Goal: Information Seeking & Learning: Learn about a topic

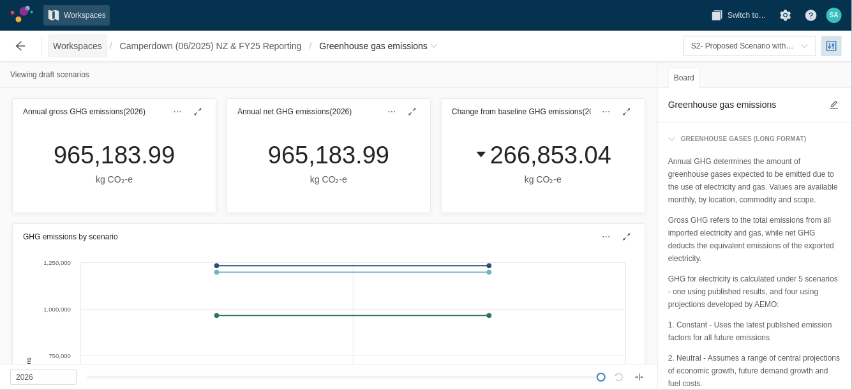
click at [83, 43] on span "Workspaces" at bounding box center [77, 46] width 49 height 13
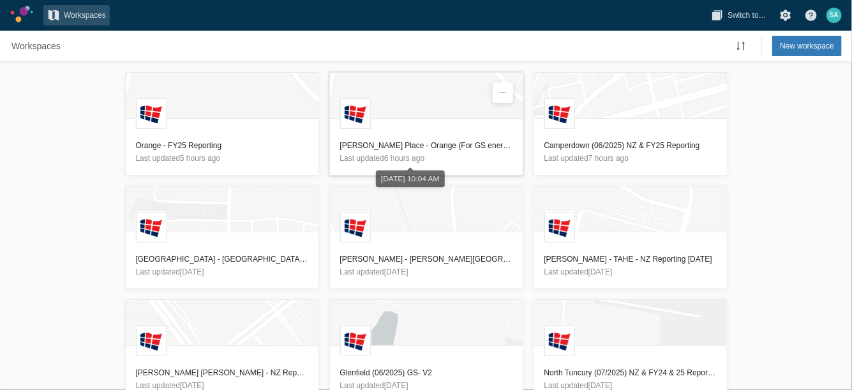
click at [396, 147] on h3 "[PERSON_NAME] Place - Orange (For GS energy and GHG reporting) MT - For Sami" at bounding box center [426, 145] width 172 height 13
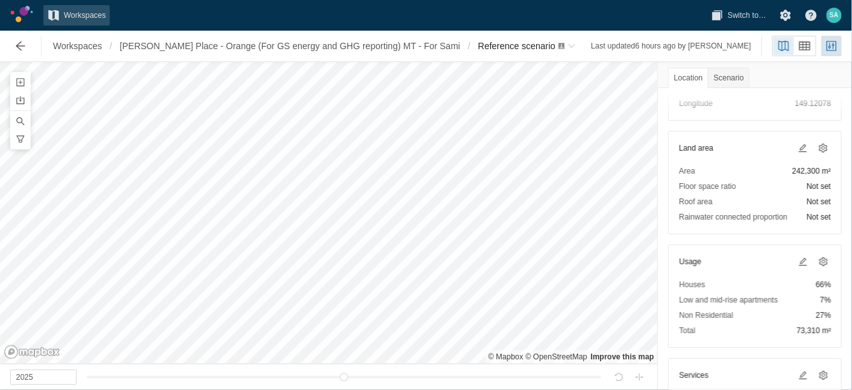
scroll to position [108, 0]
click at [798, 262] on span at bounding box center [803, 260] width 10 height 10
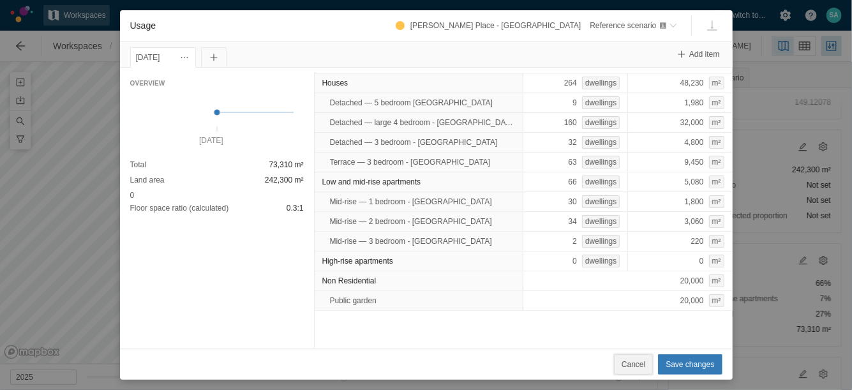
click at [628, 364] on span "Cancel" at bounding box center [633, 364] width 24 height 13
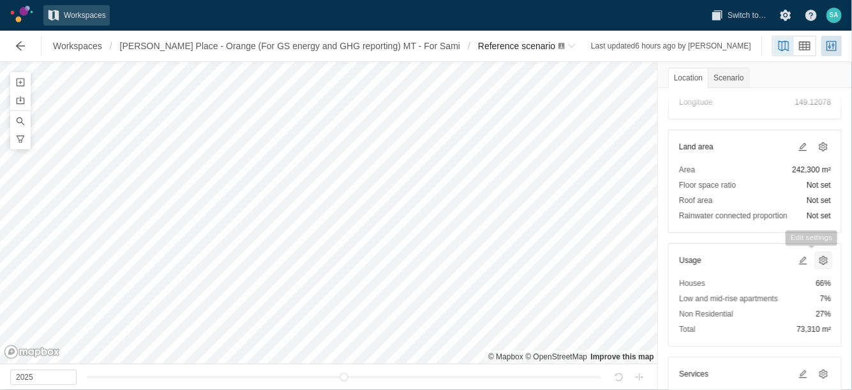
click at [818, 262] on span at bounding box center [823, 260] width 10 height 10
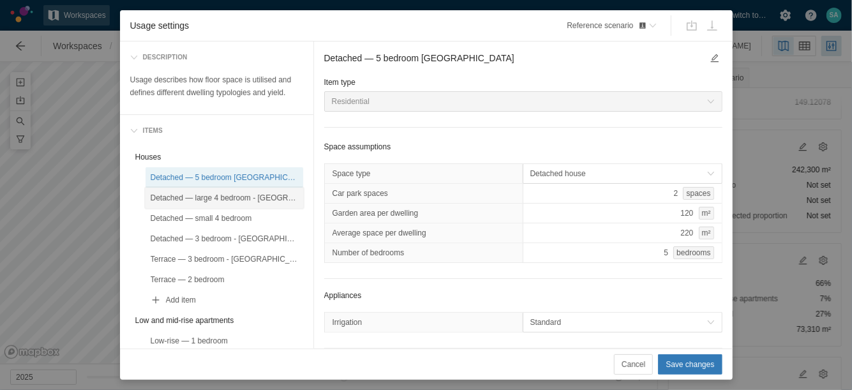
click at [265, 198] on div "Detached — large 4 bedroom - [GEOGRAPHIC_DATA]" at bounding box center [224, 197] width 147 height 13
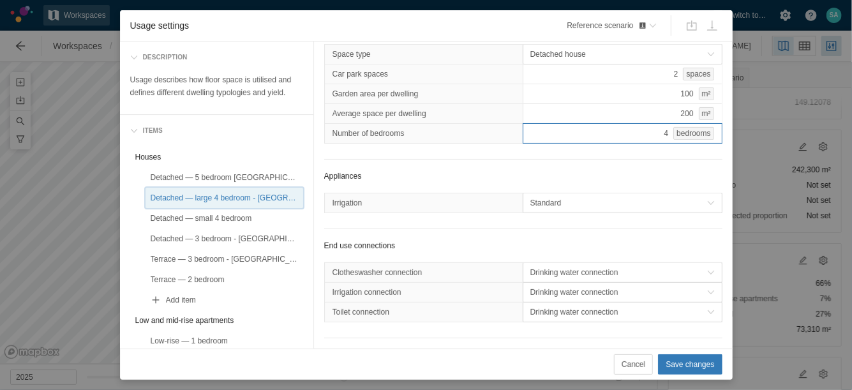
scroll to position [183, 0]
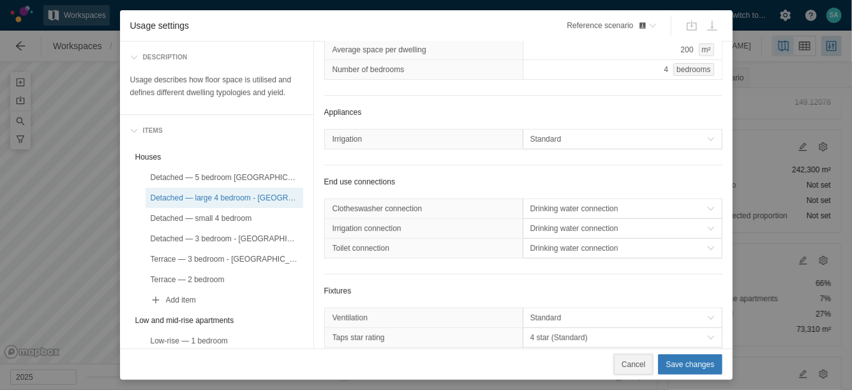
click at [634, 366] on span "Cancel" at bounding box center [633, 364] width 24 height 13
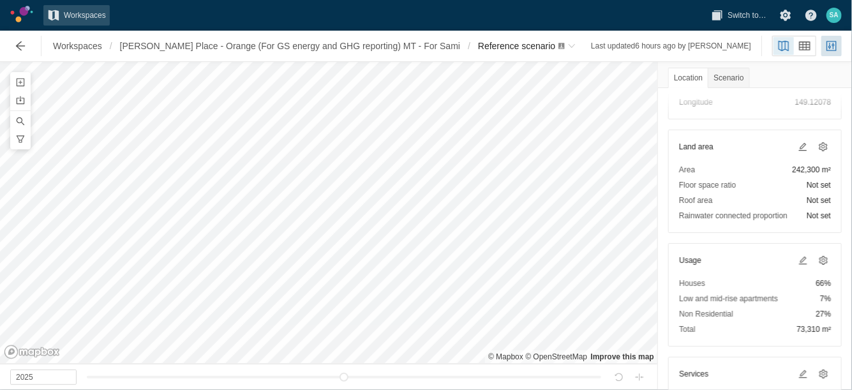
click at [693, 80] on div "Location" at bounding box center [688, 78] width 40 height 20
click at [732, 77] on div "Scenario" at bounding box center [728, 78] width 41 height 20
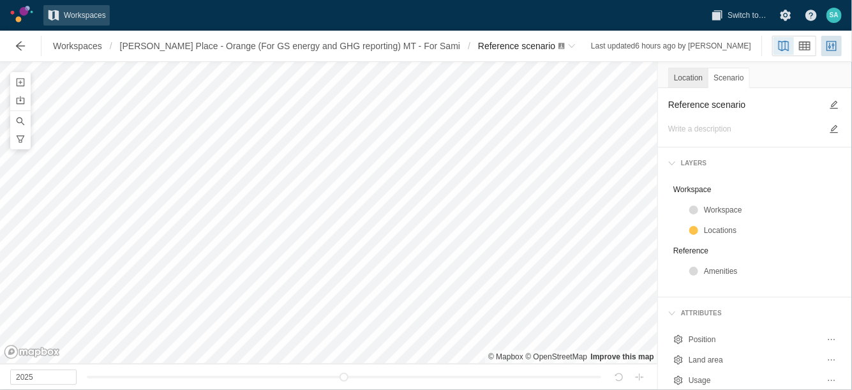
click at [691, 77] on div "Location" at bounding box center [688, 78] width 40 height 20
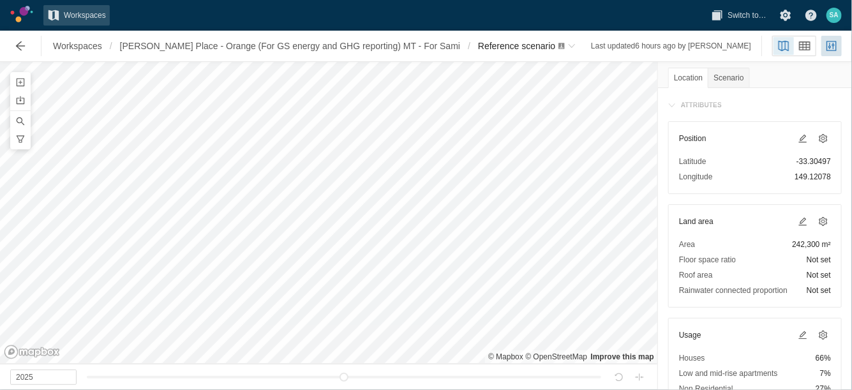
scroll to position [33, 0]
drag, startPoint x: 781, startPoint y: 160, endPoint x: 820, endPoint y: 163, distance: 39.0
click at [820, 163] on div "Position Latitude -33.30497 Longitude 149.12078" at bounding box center [755, 158] width 174 height 73
drag, startPoint x: 820, startPoint y: 163, endPoint x: 675, endPoint y: 161, distance: 144.8
click at [675, 161] on div "Position Latitude -33.30497 Longitude 149.12078" at bounding box center [755, 158] width 174 height 73
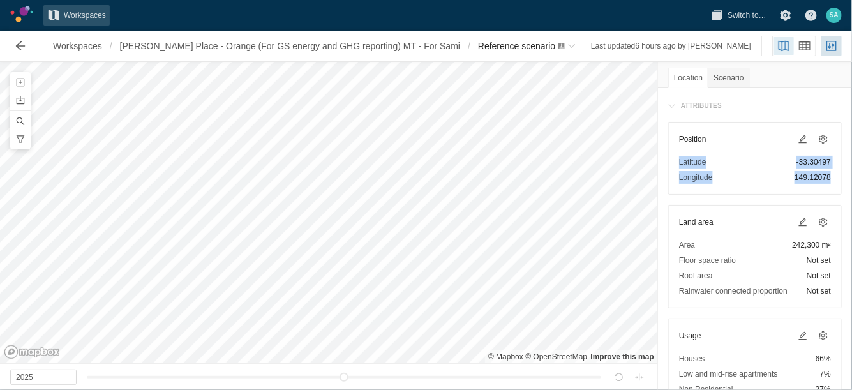
copy div "Latitude -33.30497 Longitude 149.12078"
click at [98, 47] on span "Workspaces" at bounding box center [77, 46] width 49 height 13
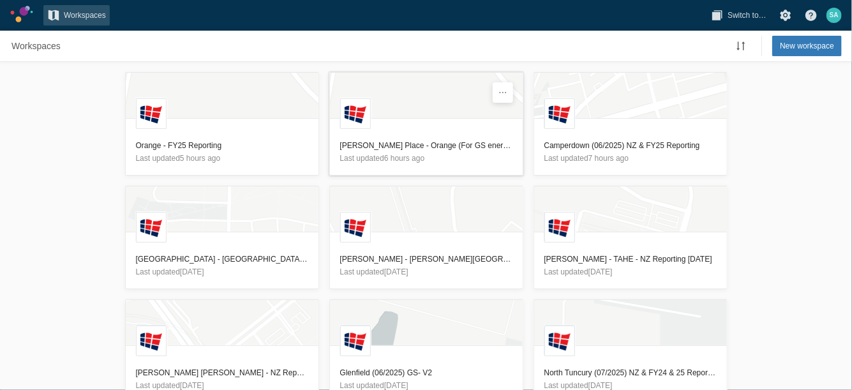
click at [405, 147] on h3 "[PERSON_NAME] Place - Orange (For GS energy and GHG reporting) MT - For Sami" at bounding box center [426, 145] width 172 height 13
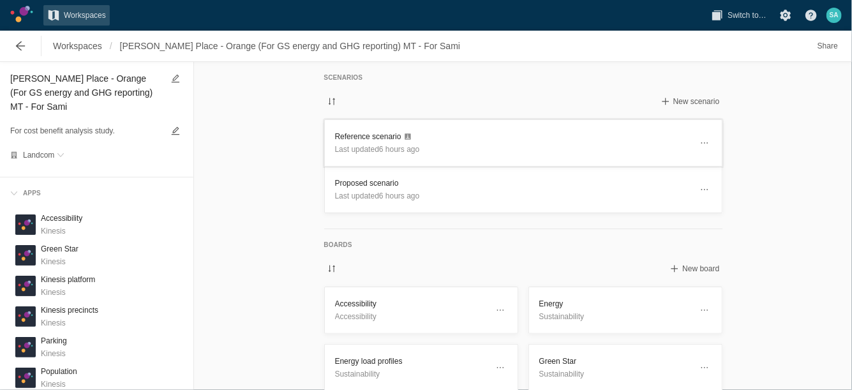
click at [347, 140] on h3 "Reference scenario" at bounding box center [513, 136] width 356 height 13
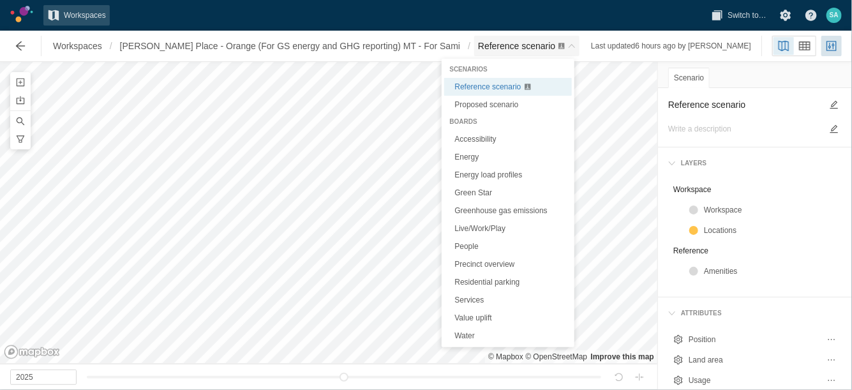
click at [558, 46] on span "Breadcrumb" at bounding box center [562, 46] width 8 height 8
click at [491, 105] on span "Proposed scenario" at bounding box center [486, 104] width 64 height 9
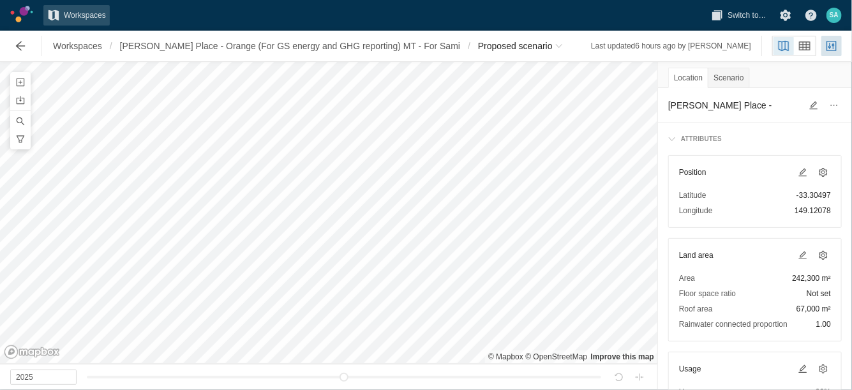
click at [529, 56] on div "Workspaces / [PERSON_NAME] Place - Orange (For GS energy and GHG reporting) MT …" at bounding box center [287, 46] width 569 height 26
click at [555, 43] on span "Breadcrumb" at bounding box center [559, 46] width 8 height 8
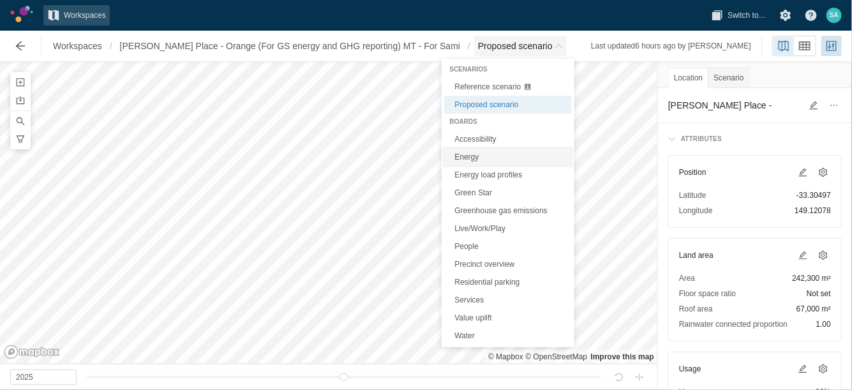
click at [469, 150] on link "Energy" at bounding box center [508, 157] width 128 height 18
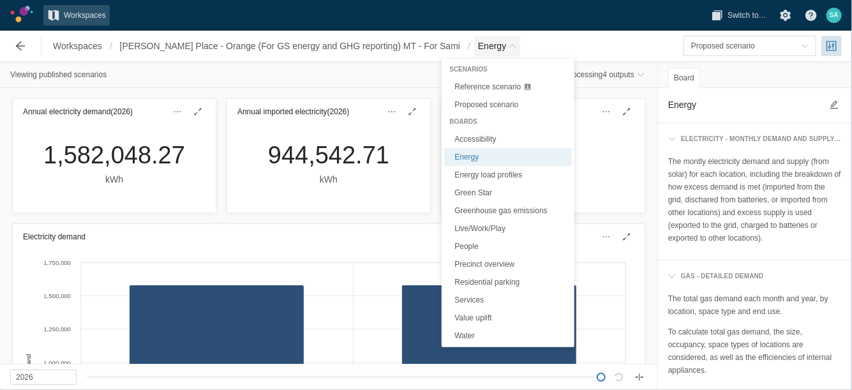
click at [475, 42] on span "Energy" at bounding box center [497, 46] width 46 height 20
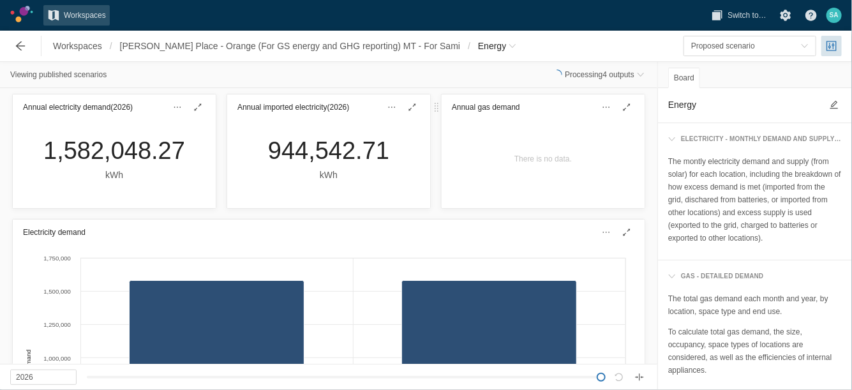
scroll to position [5, 0]
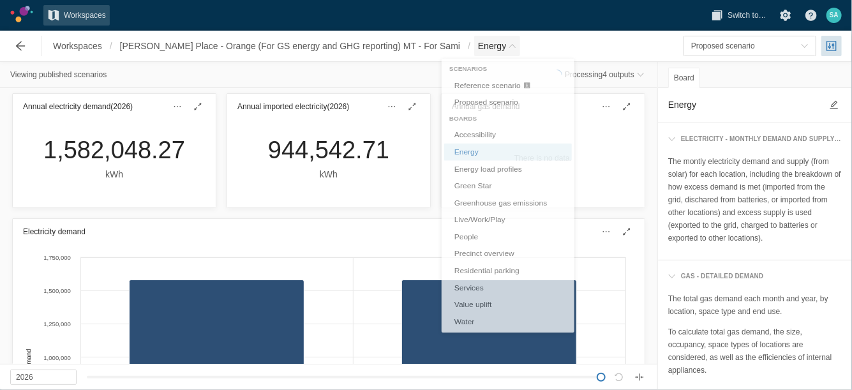
click at [479, 50] on span "Energy" at bounding box center [497, 46] width 46 height 20
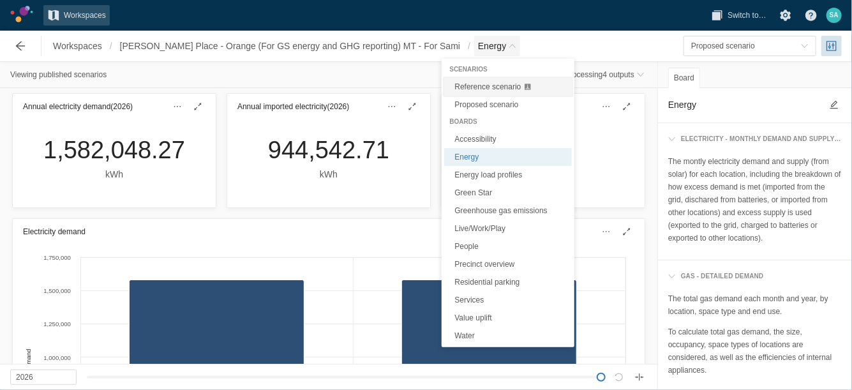
click at [483, 88] on span "Reference scenario" at bounding box center [487, 86] width 66 height 9
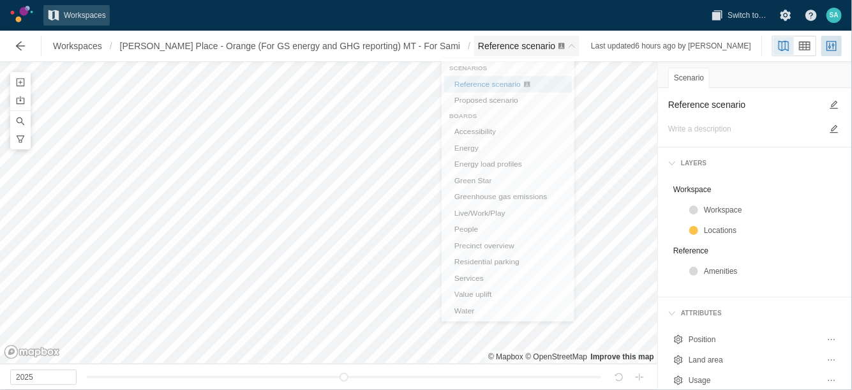
click at [500, 55] on span "Reference scenario" at bounding box center [526, 46] width 105 height 20
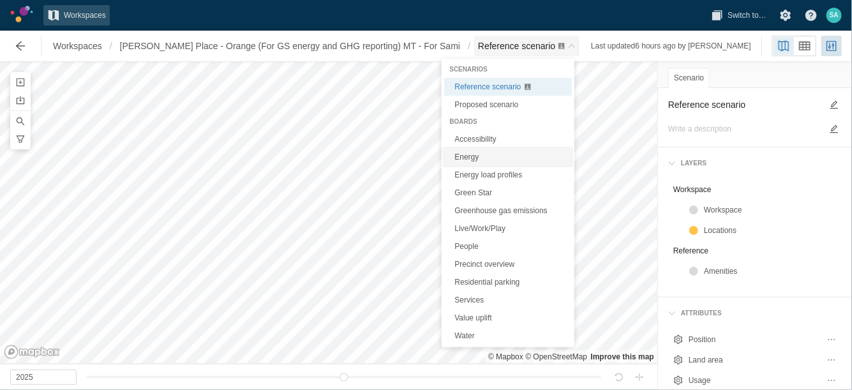
click at [471, 156] on link "Energy" at bounding box center [508, 157] width 128 height 18
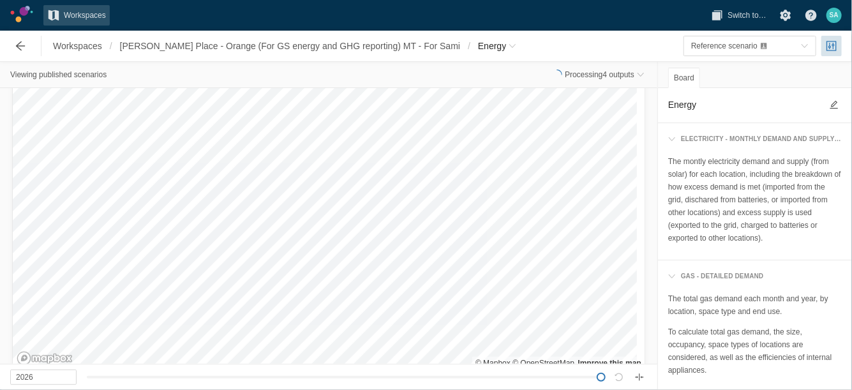
scroll to position [3837, 0]
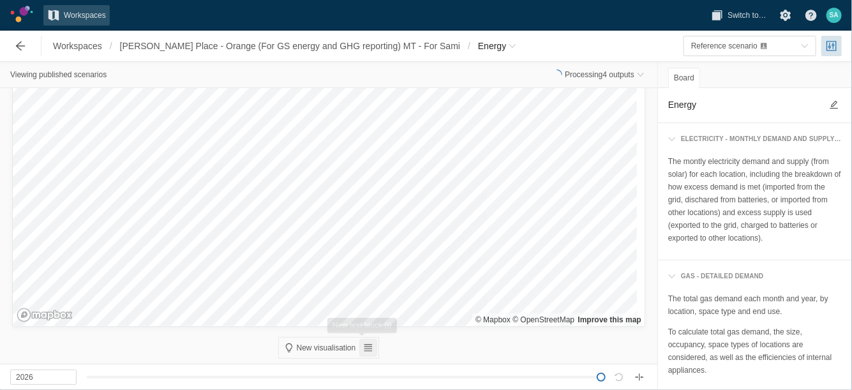
click at [360, 350] on span at bounding box center [367, 347] width 15 height 15
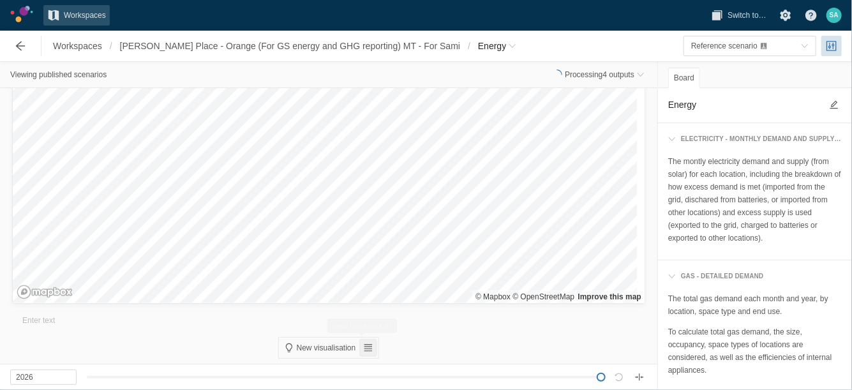
click at [363, 346] on span at bounding box center [368, 348] width 10 height 10
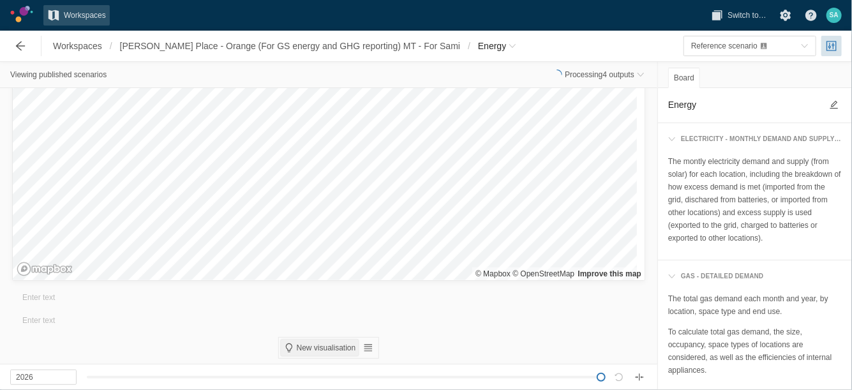
click at [308, 347] on span "New visualisation" at bounding box center [326, 348] width 59 height 10
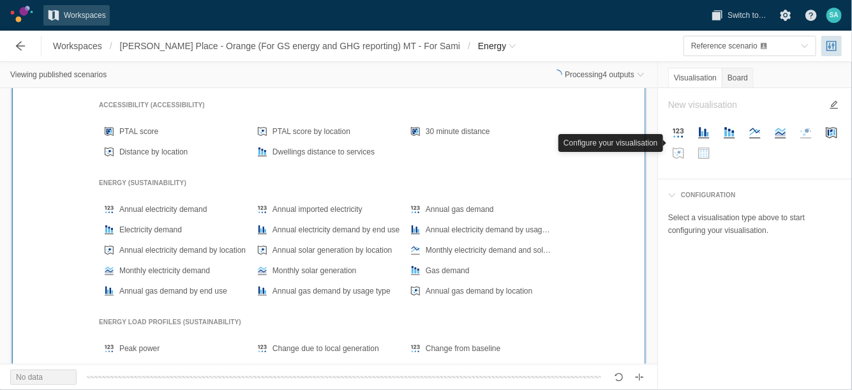
scroll to position [4202, 0]
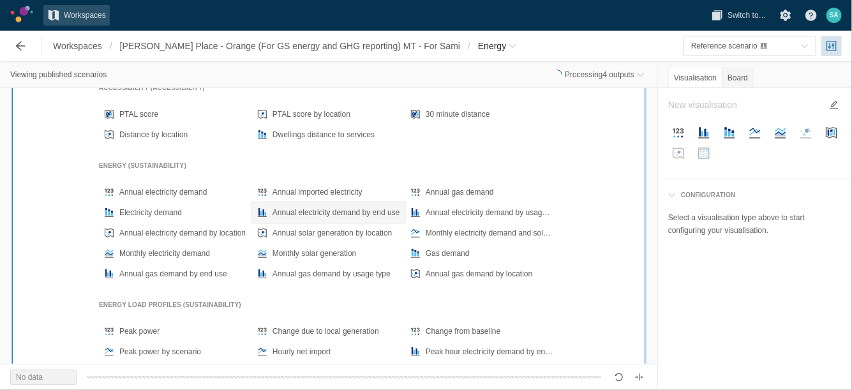
click at [347, 210] on div "Annual electricity demand by end use" at bounding box center [336, 212] width 128 height 13
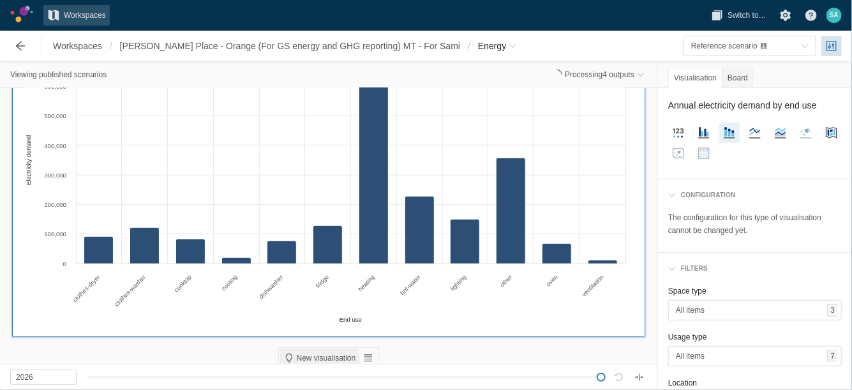
click at [308, 359] on span "New visualisation" at bounding box center [326, 358] width 59 height 10
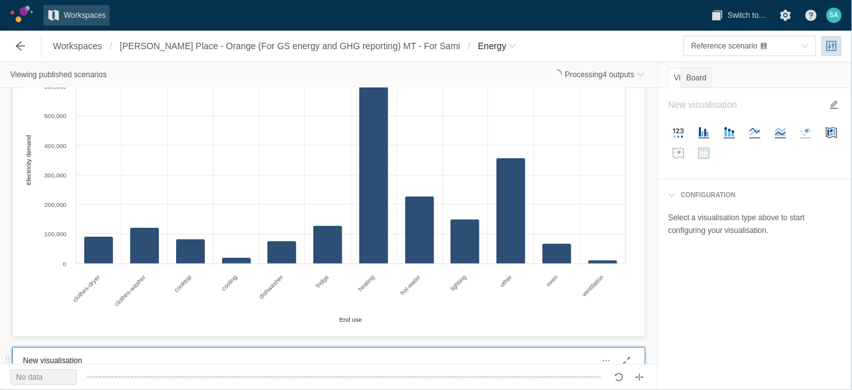
scroll to position [4460, 0]
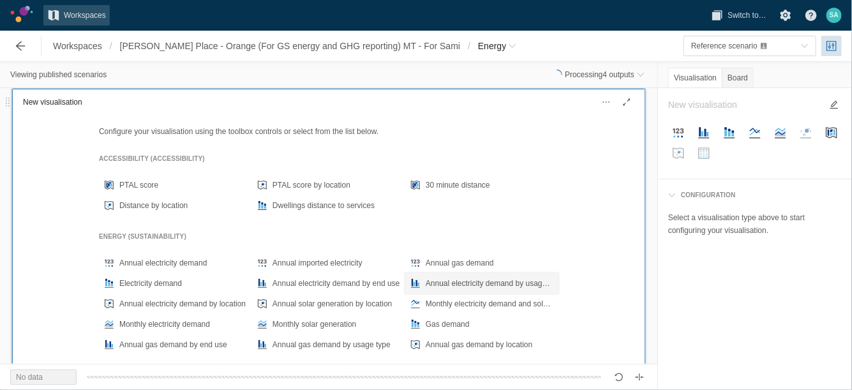
click at [466, 285] on div "Annual electricity demand by usage type" at bounding box center [490, 283] width 128 height 13
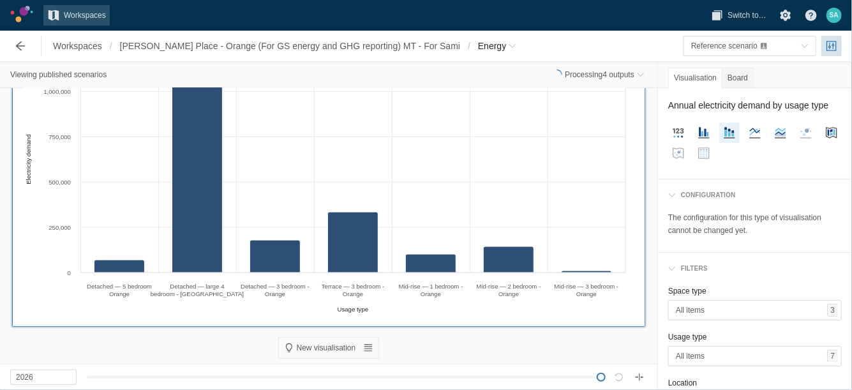
scroll to position [4540, 0]
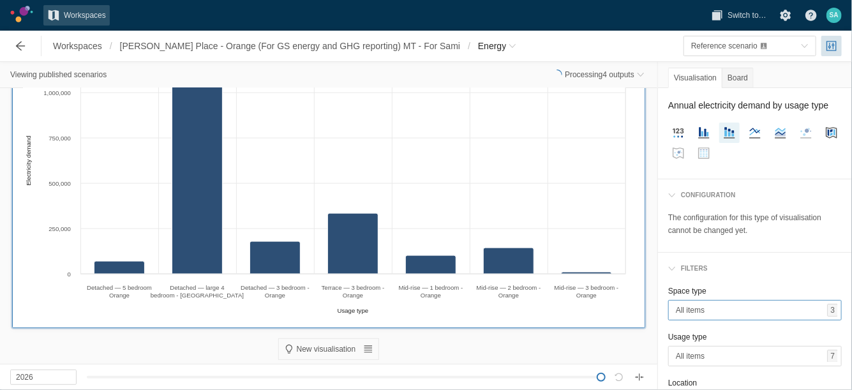
click at [778, 316] on span "All items" at bounding box center [751, 310] width 151 height 13
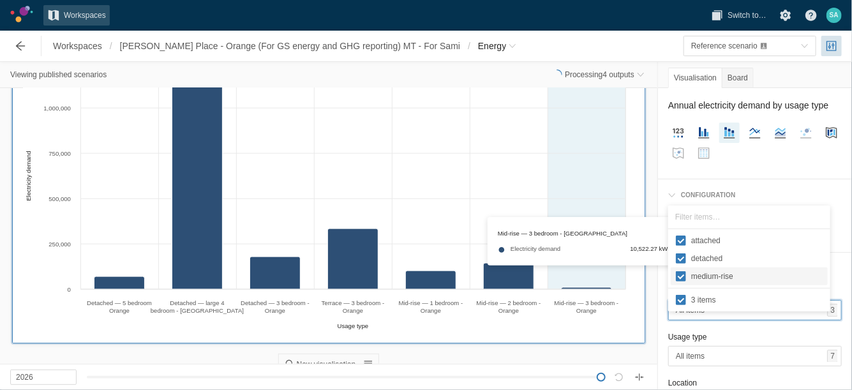
scroll to position [4537, 0]
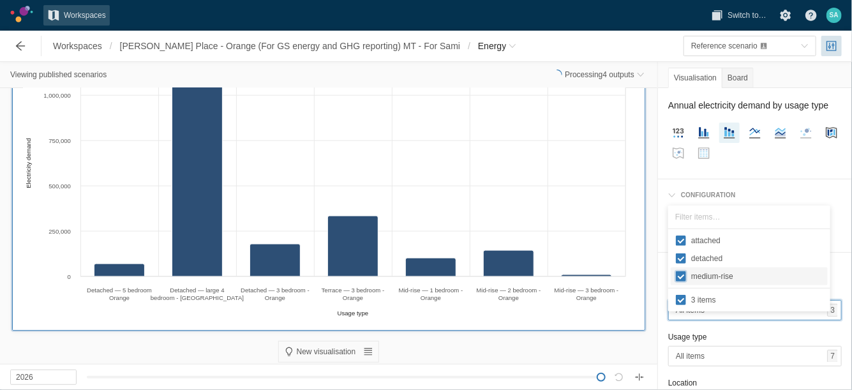
click at [679, 277] on input "medium-rise" at bounding box center [681, 276] width 10 height 10
checkbox input "false"
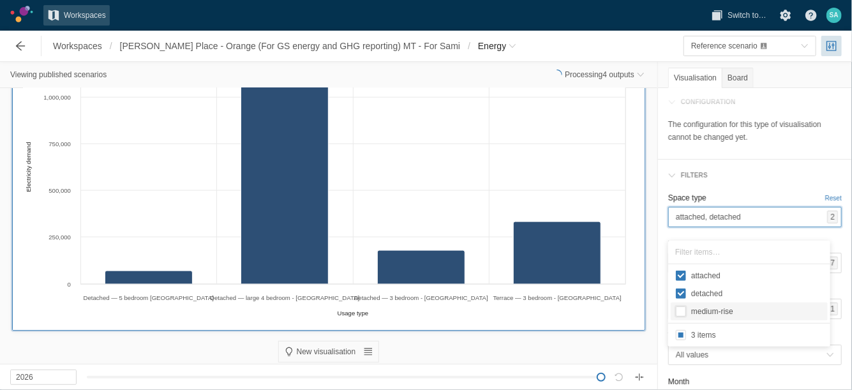
scroll to position [96, 0]
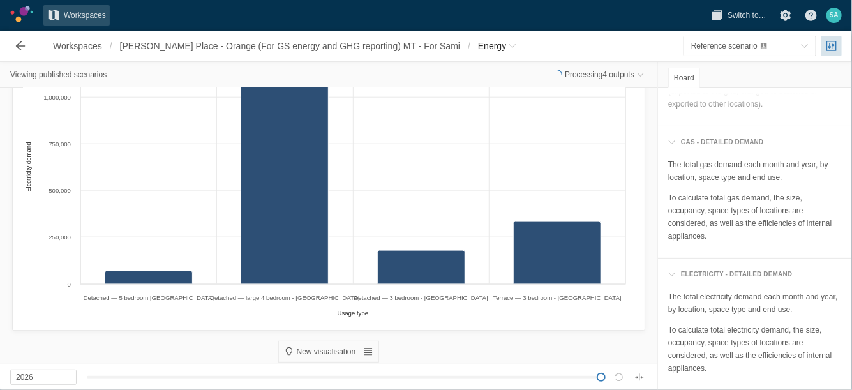
click at [521, 371] on div at bounding box center [344, 377] width 514 height 13
click at [602, 377] on div at bounding box center [344, 377] width 524 height 13
drag, startPoint x: 523, startPoint y: 379, endPoint x: 618, endPoint y: 382, distance: 95.7
click at [601, 382] on div at bounding box center [344, 377] width 514 height 13
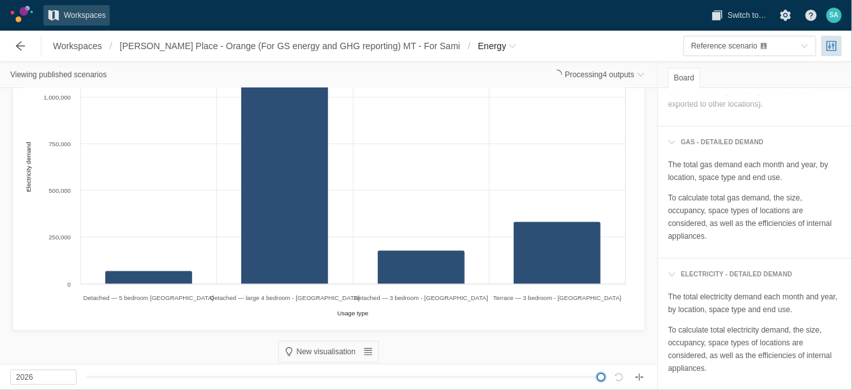
scroll to position [0, 0]
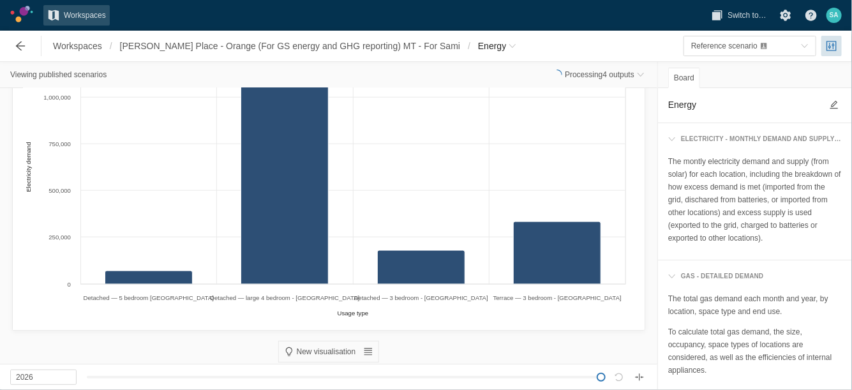
drag, startPoint x: 725, startPoint y: 251, endPoint x: 762, endPoint y: 113, distance: 142.9
click at [762, 113] on header "Energy" at bounding box center [755, 105] width 194 height 34
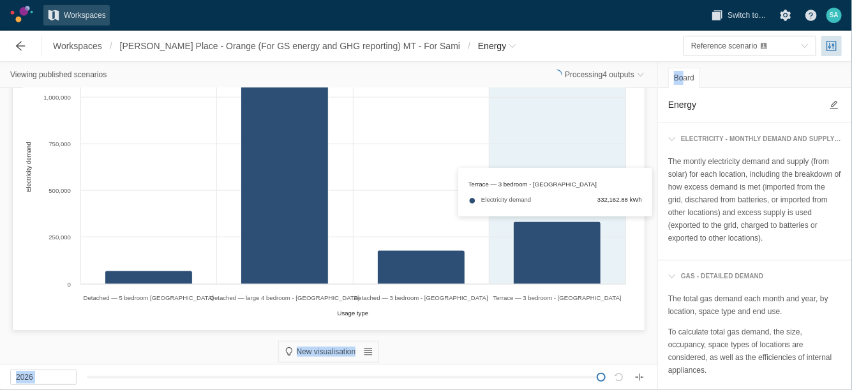
drag, startPoint x: 684, startPoint y: 76, endPoint x: 567, endPoint y: 255, distance: 213.8
click at [567, 255] on div "Viewing published scenarios Processing 4 outputs Annual electricity demand (202…" at bounding box center [426, 226] width 852 height 328
click at [567, 255] on div "Created with Highcharts 11.4.3 Usage type Electricity demand Detached — 5 bedro…" at bounding box center [324, 182] width 603 height 278
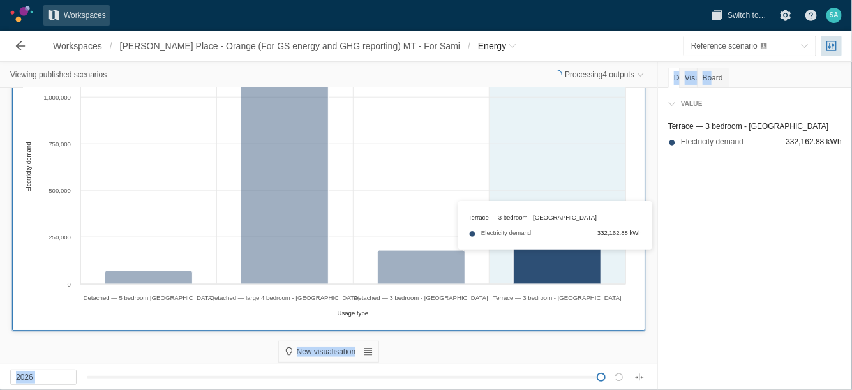
scroll to position [4504, 0]
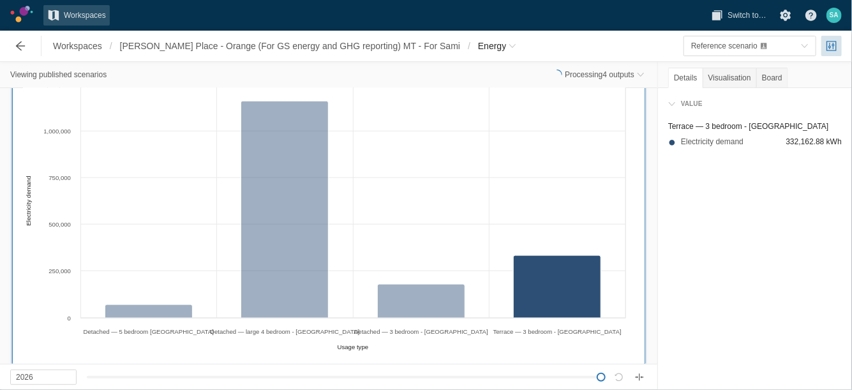
click at [641, 262] on div "Annual electricity demand by usage type (2026) Created with Highcharts 11.4.3 U…" at bounding box center [328, 204] width 653 height 327
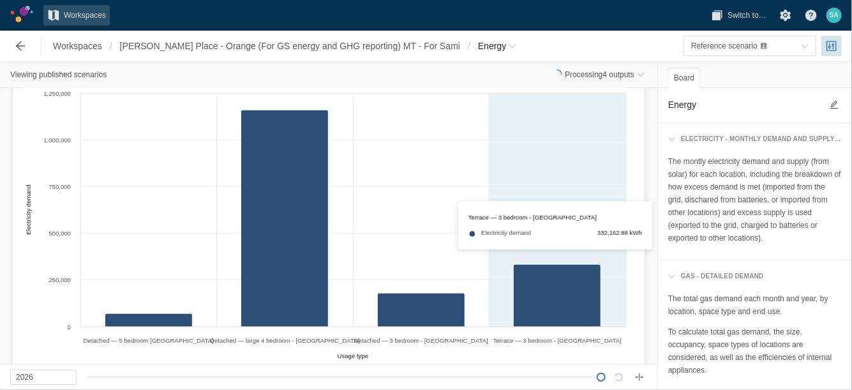
scroll to position [4454, 0]
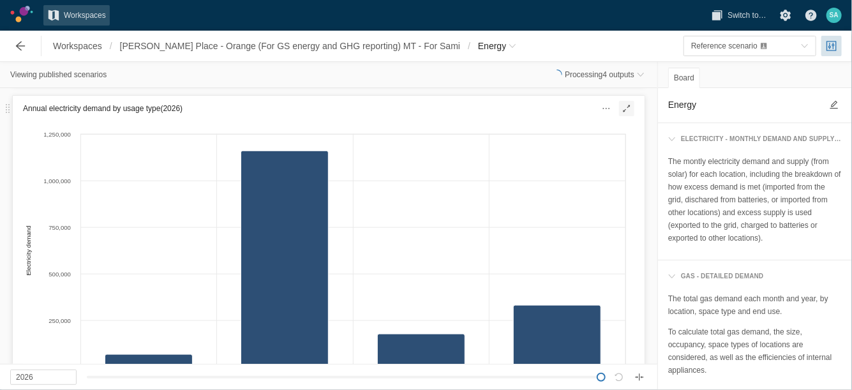
click at [621, 108] on span at bounding box center [626, 108] width 10 height 10
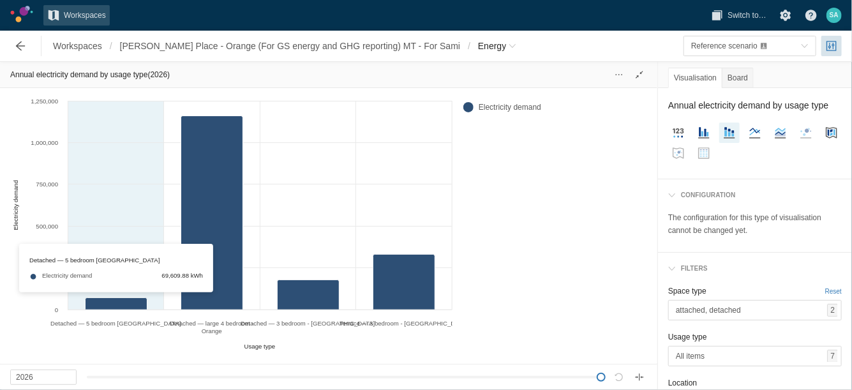
click at [123, 304] on div "Created with Highcharts 11.4.3 Usage type Electricity demand Detached — 5 bedro…" at bounding box center [231, 223] width 442 height 260
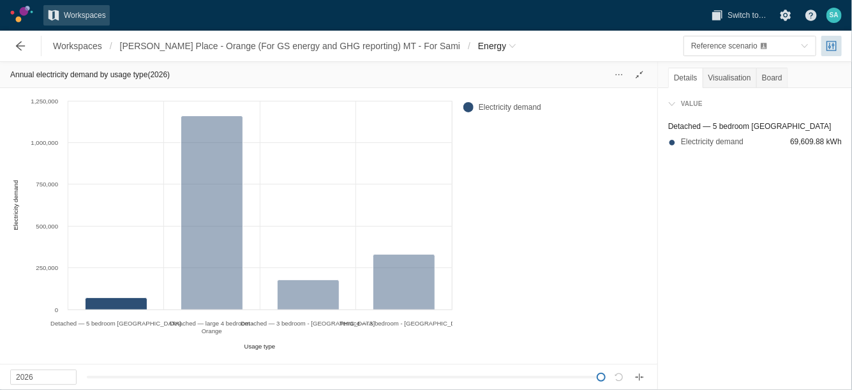
click at [114, 325] on div "Created with Highcharts 11.4.3 Usage type Electricity demand Detached — 5 bedro…" at bounding box center [231, 223] width 442 height 260
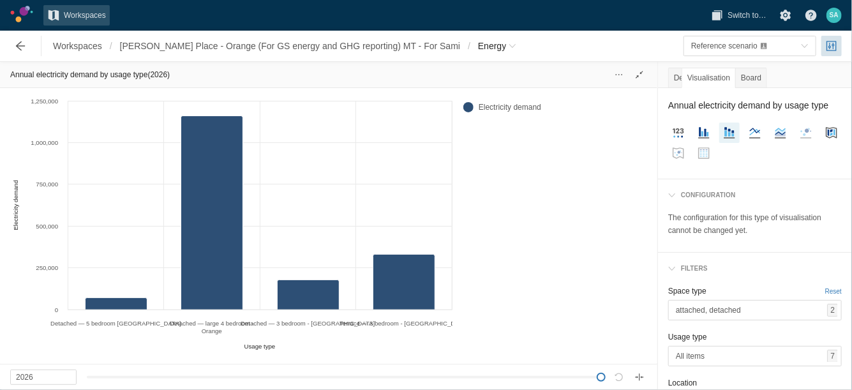
click at [114, 325] on div "Created with Highcharts 11.4.3 Usage type Electricity demand Detached — 5 bedro…" at bounding box center [231, 223] width 442 height 260
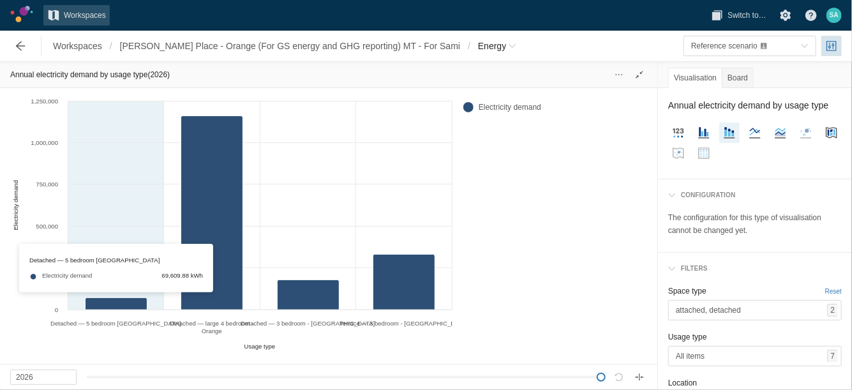
click at [115, 307] on div "Created with Highcharts 11.4.3 Usage type Electricity demand Detached — 5 bedro…" at bounding box center [231, 223] width 442 height 260
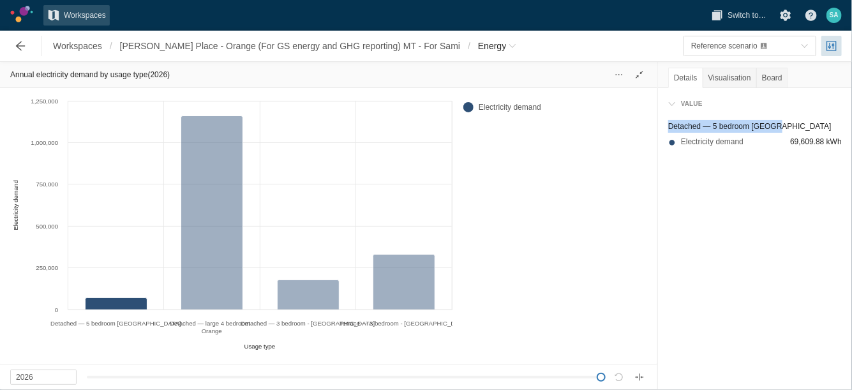
drag, startPoint x: 666, startPoint y: 125, endPoint x: 778, endPoint y: 126, distance: 111.7
click at [778, 126] on div "Detached — 5 bedroom Orange Electricity demand 69,609.88 kWh" at bounding box center [755, 136] width 194 height 43
copy div "Detached — 5 bedroom [GEOGRAPHIC_DATA]"
drag, startPoint x: 787, startPoint y: 141, endPoint x: 824, endPoint y: 142, distance: 37.0
click at [824, 142] on div "Electricity demand 69,609.88 kWh" at bounding box center [755, 141] width 174 height 13
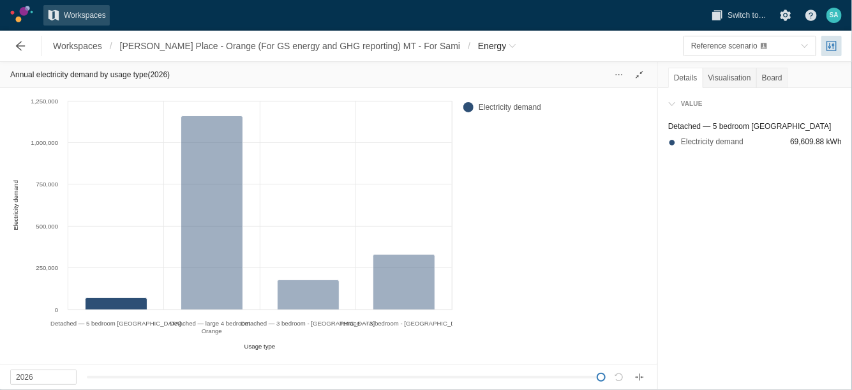
click at [817, 141] on span "69,609.88 kWh" at bounding box center [816, 141] width 52 height 13
copy span "69,609.88"
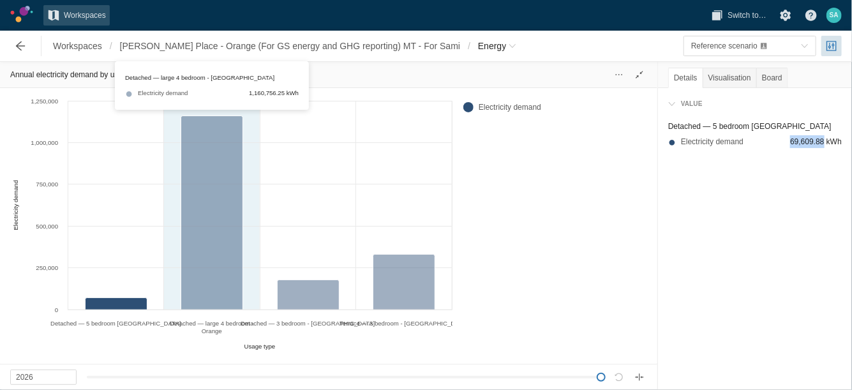
click at [211, 237] on div "Created with Highcharts 11.4.3 Usage type Electricity demand Detached — 5 bedro…" at bounding box center [231, 223] width 442 height 260
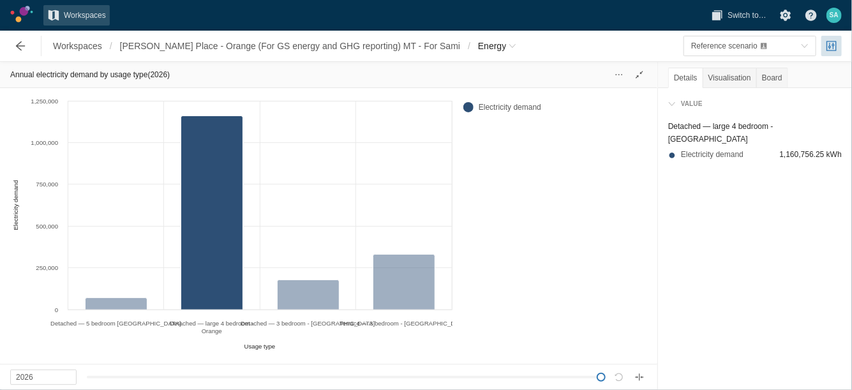
click at [677, 126] on div "Detached — large 4 bedroom - [GEOGRAPHIC_DATA]" at bounding box center [755, 133] width 174 height 26
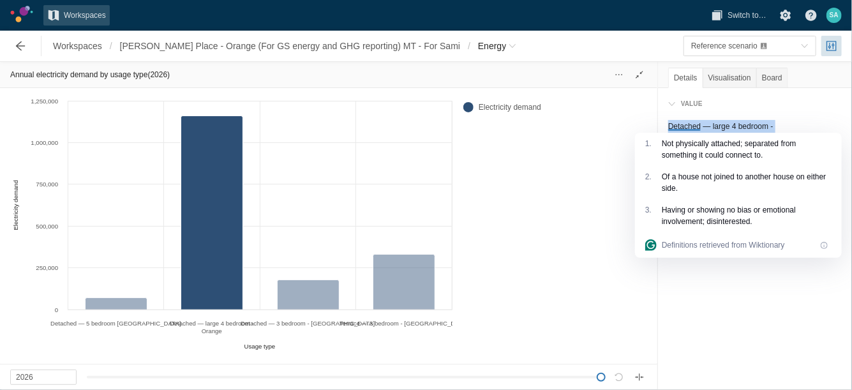
copy div "Detached — large 4 bedroom - [GEOGRAPHIC_DATA]"
click at [818, 126] on div "Detached — large 4 bedroom - [GEOGRAPHIC_DATA]" at bounding box center [755, 133] width 174 height 26
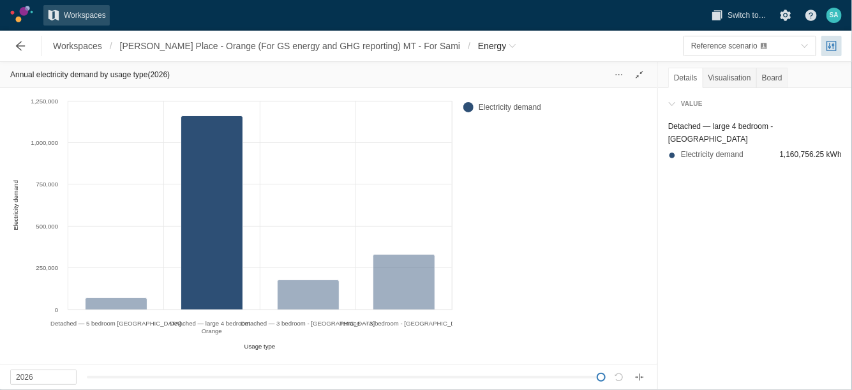
click at [802, 148] on span "1,160,756.25 kWh" at bounding box center [811, 154] width 62 height 13
copy span "1,160,756.25"
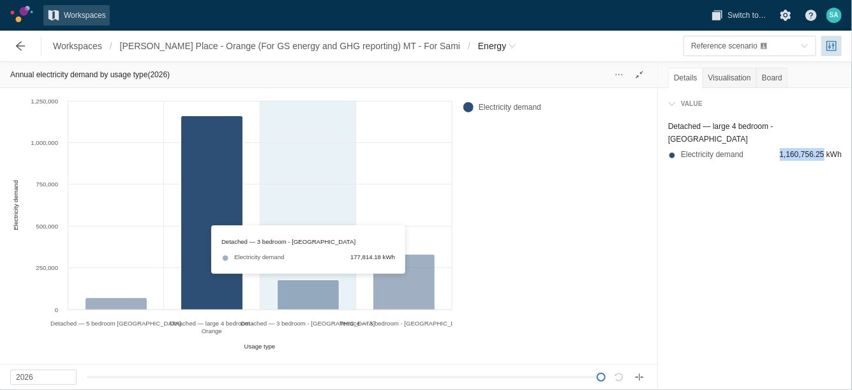
click at [286, 295] on div "Created with Highcharts 11.4.3 Usage type Electricity demand Detached — 5 bedro…" at bounding box center [231, 223] width 442 height 260
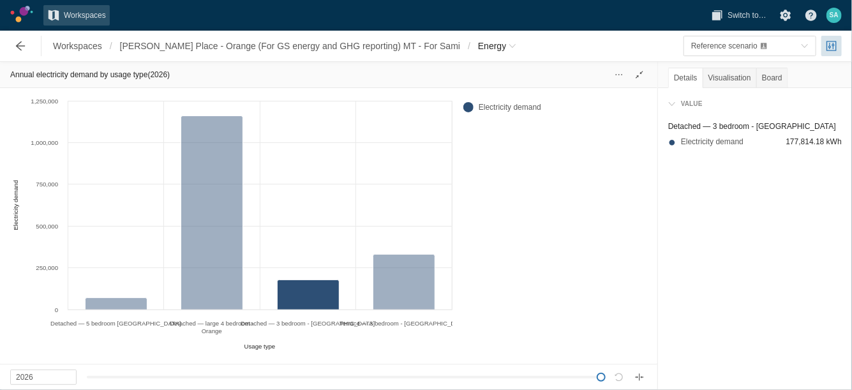
click at [743, 125] on div "Detached — 3 bedroom - [GEOGRAPHIC_DATA]" at bounding box center [755, 126] width 174 height 13
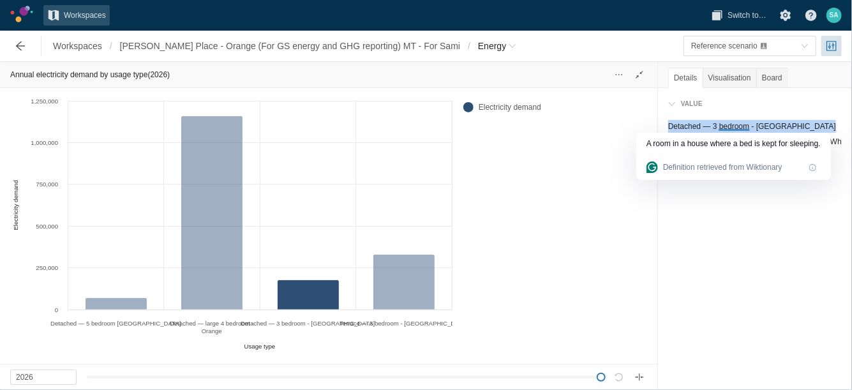
copy div "Detached — 3 bedroom - [GEOGRAPHIC_DATA]"
click at [730, 225] on div "Value Detached — 3 bedroom - Orange Electricity demand 177,814.18 kWh" at bounding box center [755, 239] width 194 height 302
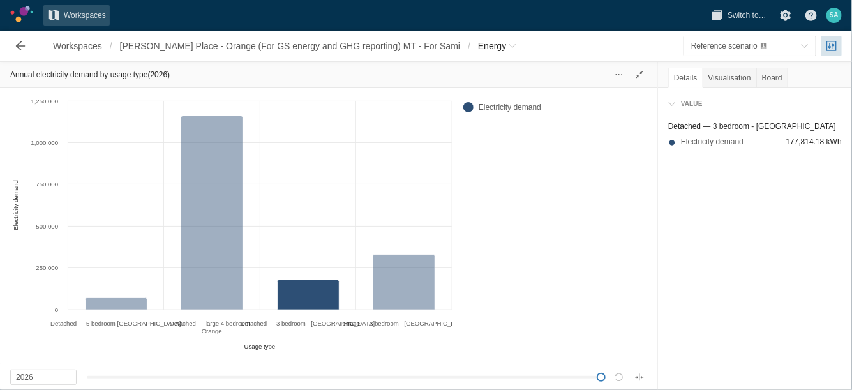
click at [799, 143] on span "177,814.18 kWh" at bounding box center [814, 141] width 56 height 13
copy span "177,814.18"
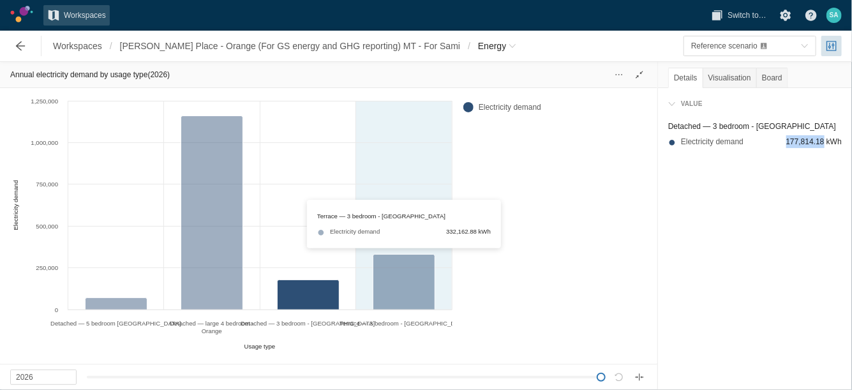
click at [408, 279] on div "Created with Highcharts 11.4.3 Usage type Electricity demand Detached — 5 bedro…" at bounding box center [231, 223] width 442 height 260
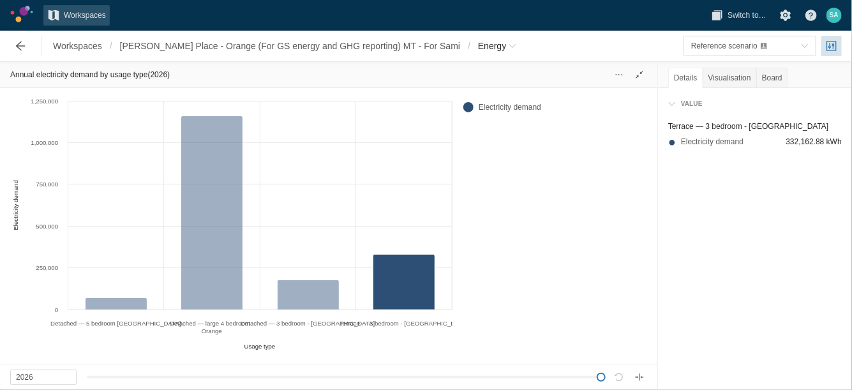
click at [724, 121] on div "Terrace — 3 bedroom - [GEOGRAPHIC_DATA]" at bounding box center [755, 126] width 174 height 13
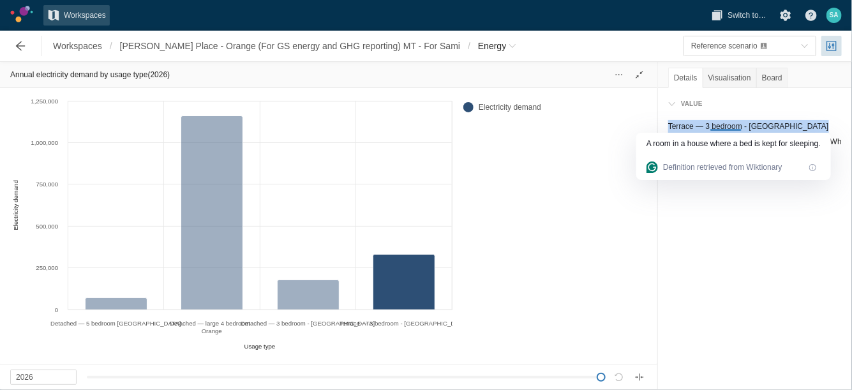
copy div "Terrace — 3 bedroom - [GEOGRAPHIC_DATA]"
click at [708, 241] on div "Value Terrace — 3 bedroom - Orange Electricity demand 332,162.88 kWh" at bounding box center [755, 239] width 194 height 302
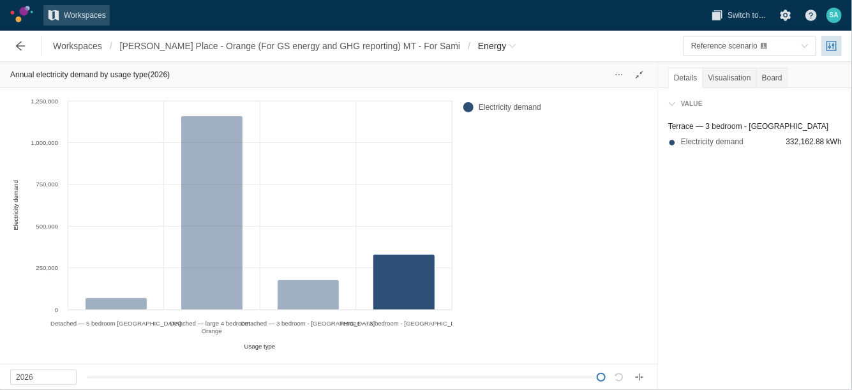
click at [797, 140] on span "332,162.88 kWh" at bounding box center [814, 141] width 56 height 13
copy span "332,162.88"
click at [478, 44] on span "Energy" at bounding box center [492, 46] width 28 height 13
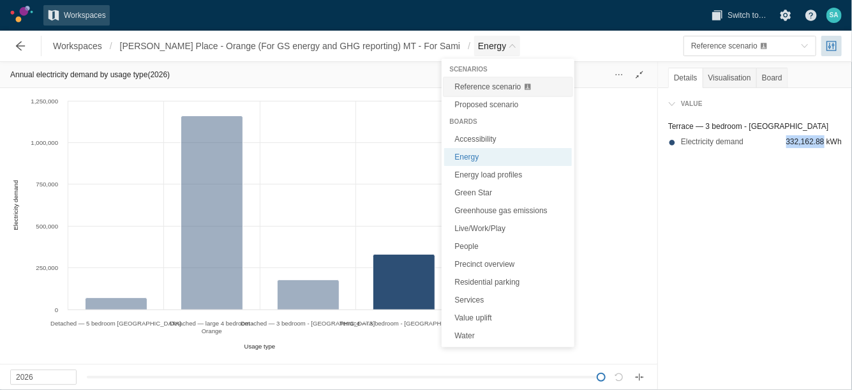
click at [486, 84] on span "Reference scenario" at bounding box center [487, 86] width 66 height 9
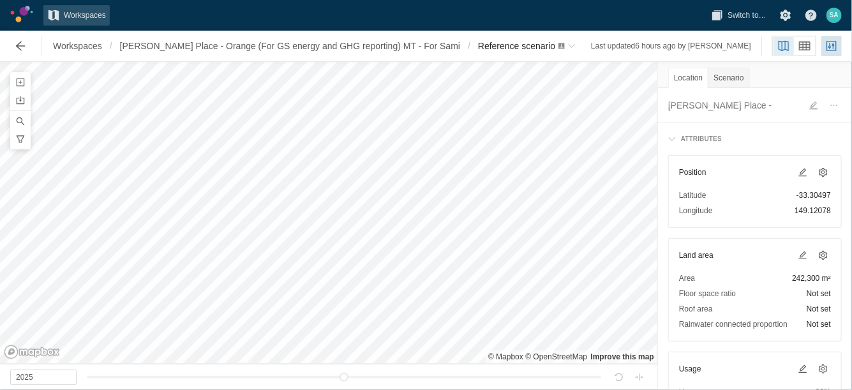
scroll to position [64, 0]
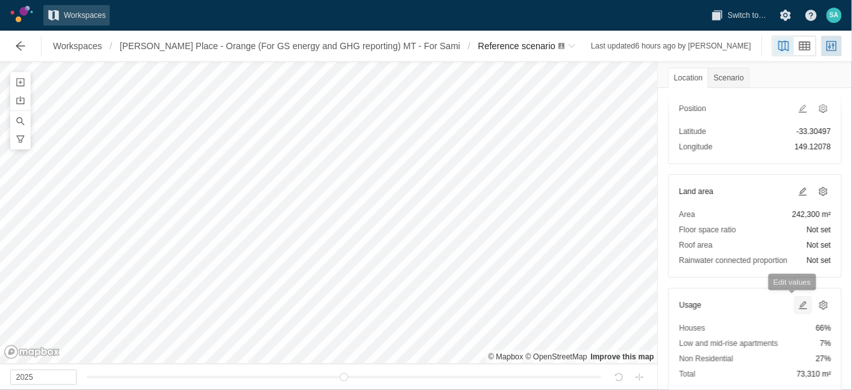
click at [798, 302] on span at bounding box center [803, 305] width 10 height 10
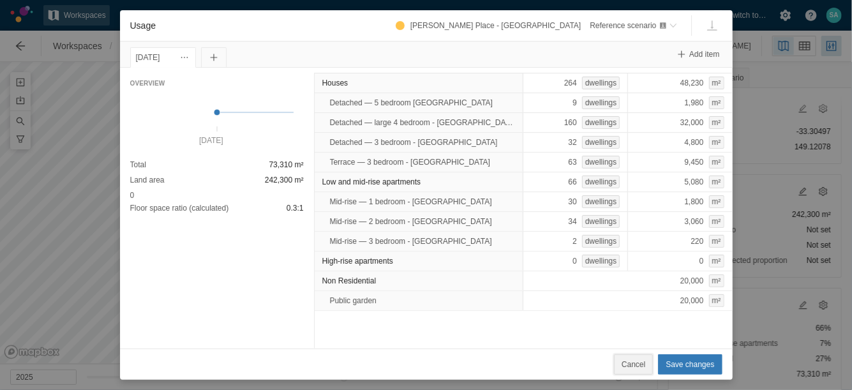
click at [641, 364] on span "Cancel" at bounding box center [633, 364] width 24 height 13
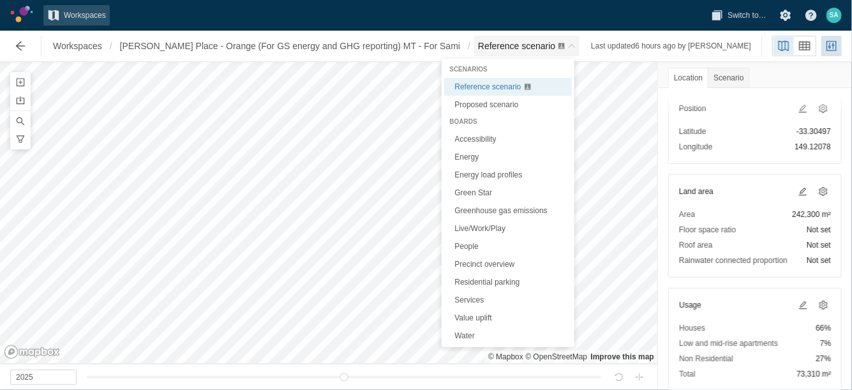
click at [514, 44] on span "Reference scenario" at bounding box center [516, 46] width 77 height 10
click at [473, 159] on link "Energy" at bounding box center [508, 157] width 128 height 18
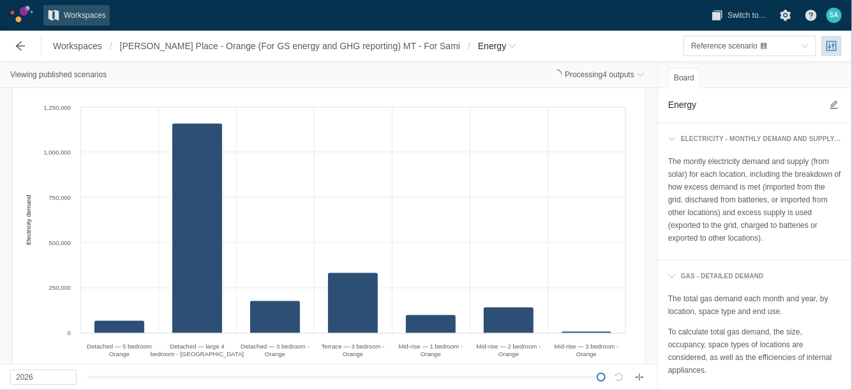
scroll to position [812, 0]
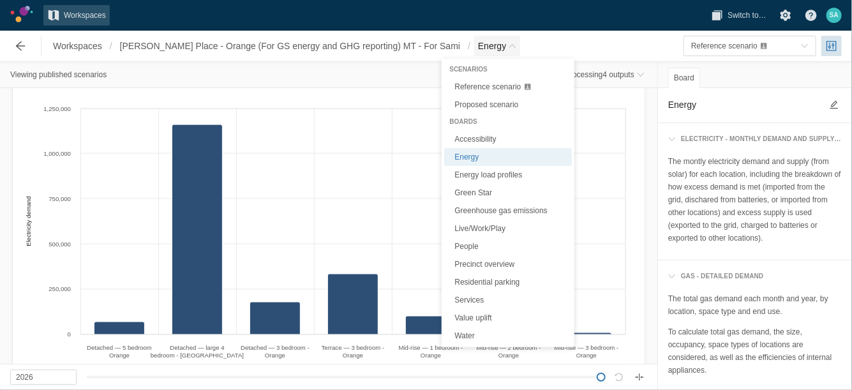
click at [486, 45] on span "Energy" at bounding box center [497, 46] width 46 height 20
click at [479, 87] on span "Reference scenario" at bounding box center [487, 86] width 66 height 9
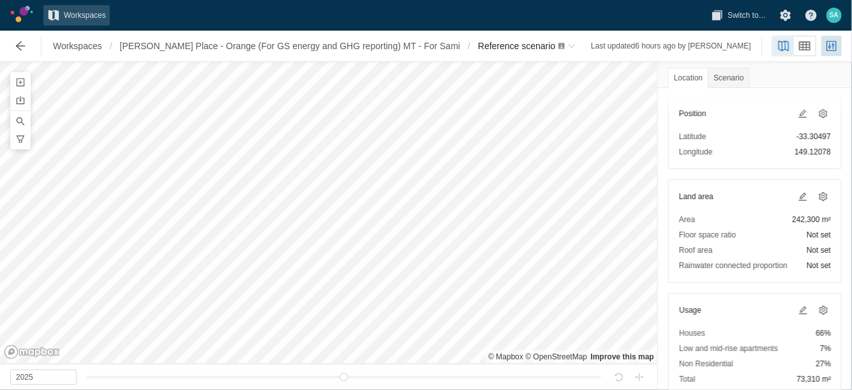
scroll to position [87, 0]
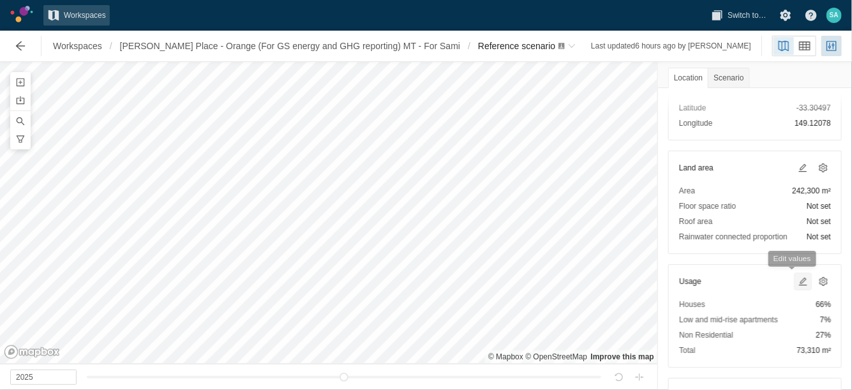
click at [798, 279] on span at bounding box center [803, 281] width 10 height 10
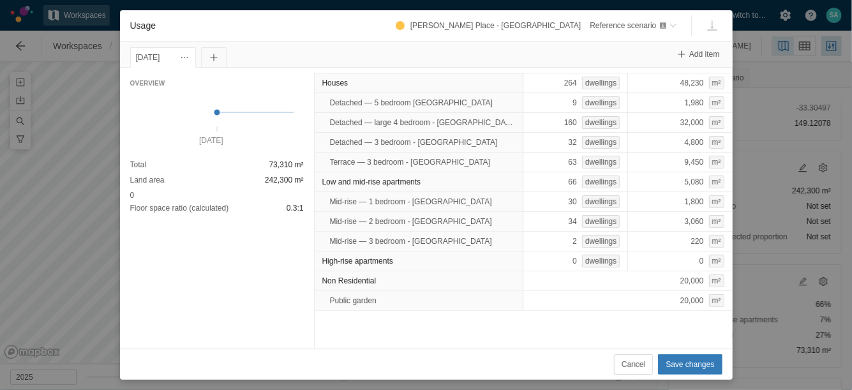
click at [637, 375] on div "Cancel Save changes" at bounding box center [426, 363] width 612 height 31
click at [637, 361] on span "Cancel" at bounding box center [633, 364] width 24 height 13
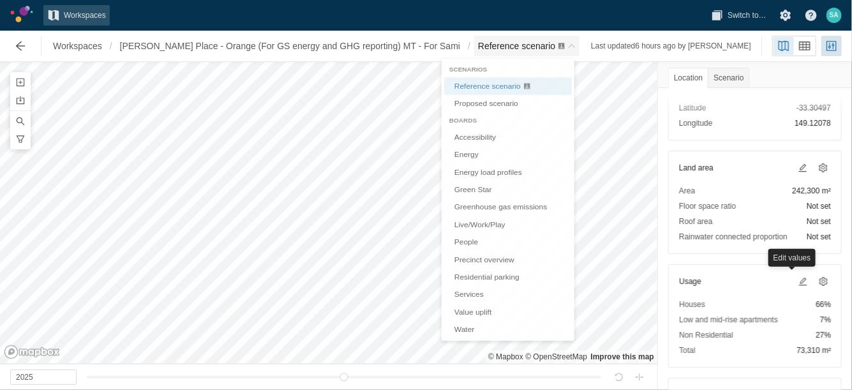
click at [518, 37] on span "Reference scenario" at bounding box center [526, 46] width 105 height 20
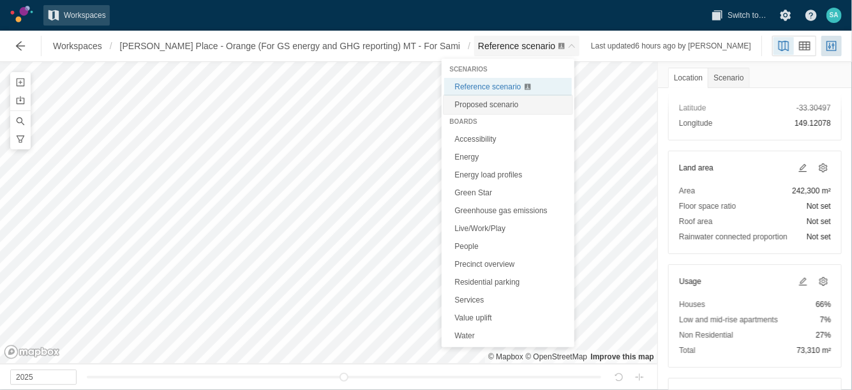
click at [493, 105] on span "Proposed scenario" at bounding box center [486, 104] width 64 height 9
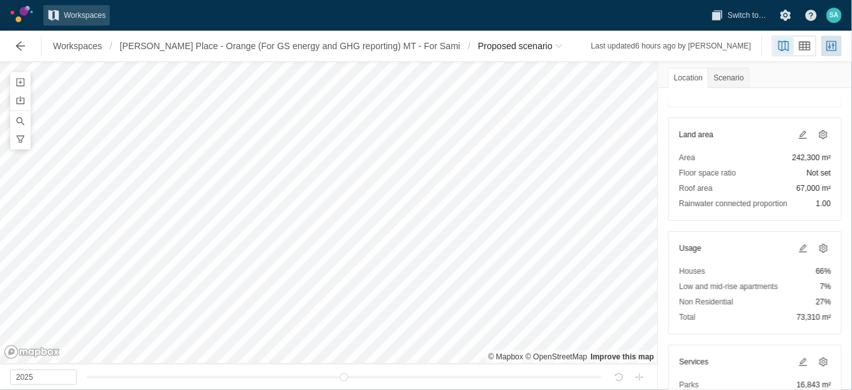
scroll to position [122, 0]
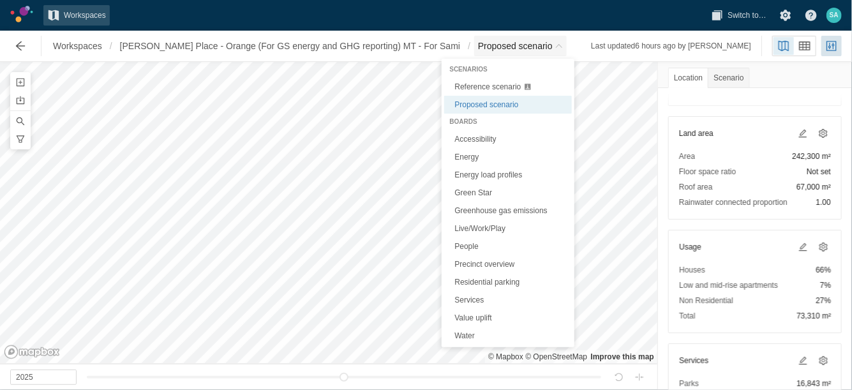
click at [527, 55] on span "Proposed scenario" at bounding box center [520, 46] width 93 height 20
click at [468, 163] on link "Energy" at bounding box center [508, 157] width 128 height 18
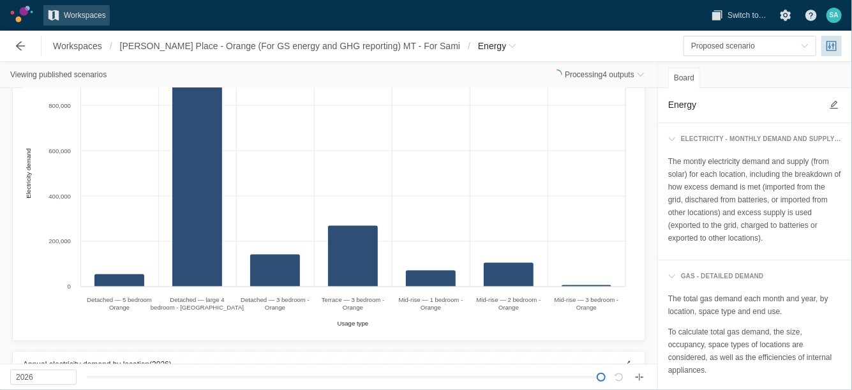
scroll to position [750, 0]
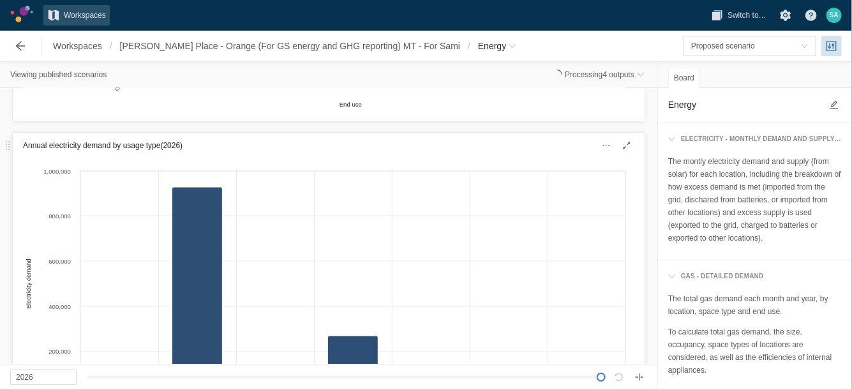
click at [508, 151] on div "Annual electricity demand by usage type (2026)" at bounding box center [329, 146] width 632 height 26
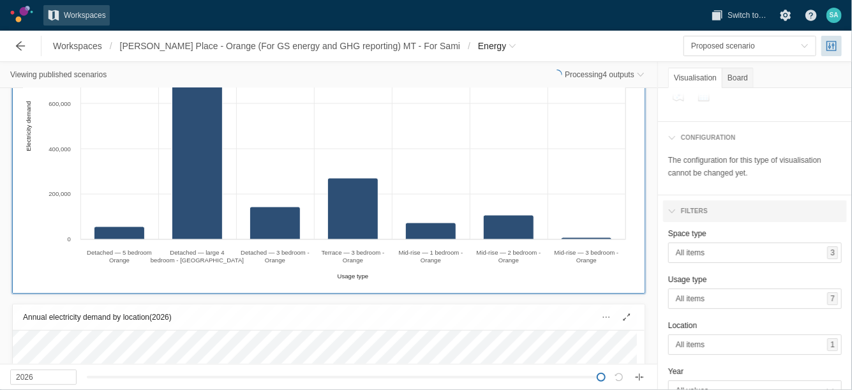
scroll to position [58, 0]
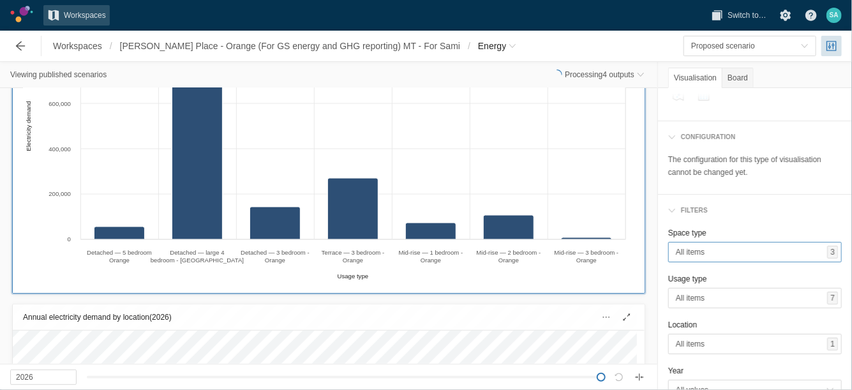
click at [789, 258] on span "All items" at bounding box center [751, 252] width 151 height 13
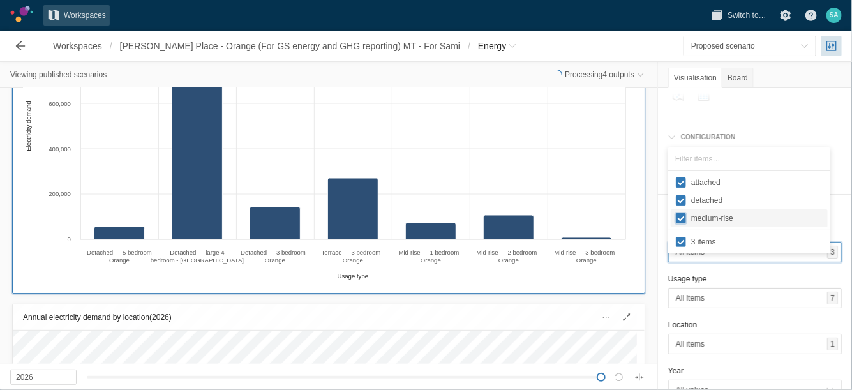
click at [681, 218] on input "medium-rise" at bounding box center [681, 218] width 10 height 10
checkbox input "false"
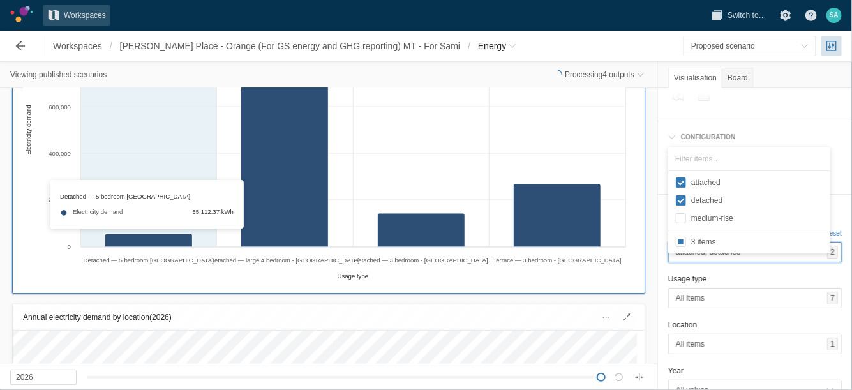
click at [174, 239] on div "Created with Highcharts 11.4.3 Usage type Electricity demand Detached — 5 bedro…" at bounding box center [324, 145] width 603 height 278
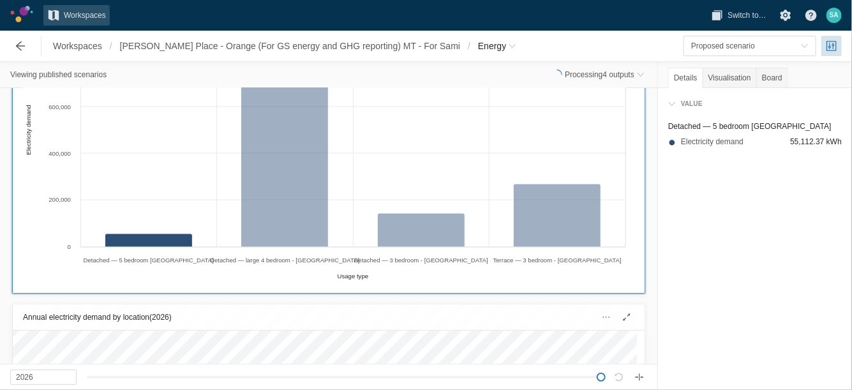
click at [803, 138] on span "55,112.37 kWh" at bounding box center [816, 141] width 52 height 13
copy span "55,112.37"
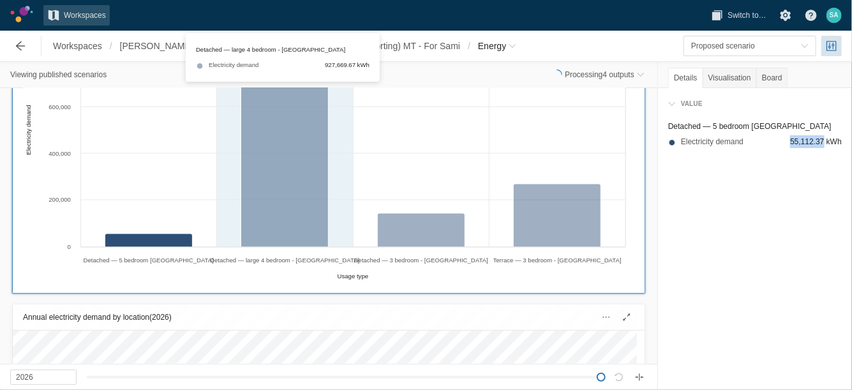
click at [286, 211] on div "Created with Highcharts 11.4.3 Usage type Electricity demand Detached — 5 bedro…" at bounding box center [324, 145] width 603 height 278
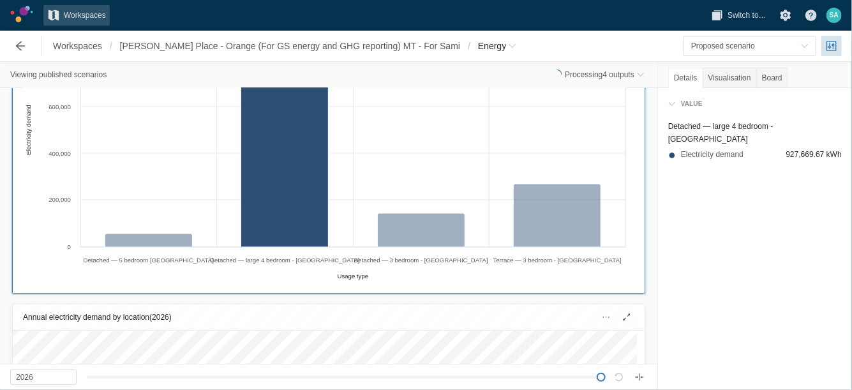
click at [794, 148] on span "927,669.67 kWh" at bounding box center [814, 154] width 56 height 13
copy span "927,669.67"
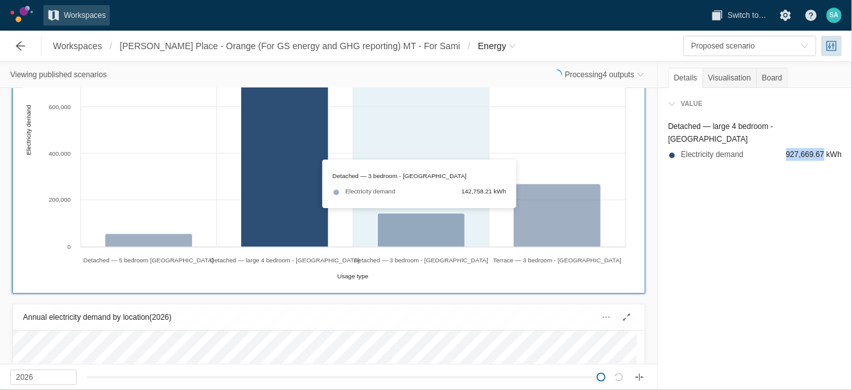
click at [398, 235] on div "Created with Highcharts 11.4.3 Usage type Electricity demand Detached — 5 bedro…" at bounding box center [324, 145] width 603 height 278
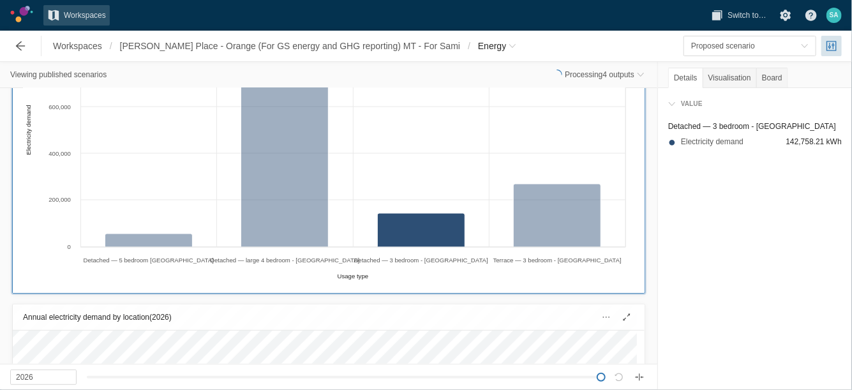
click at [805, 138] on span "142,758.21 kWh" at bounding box center [814, 141] width 56 height 13
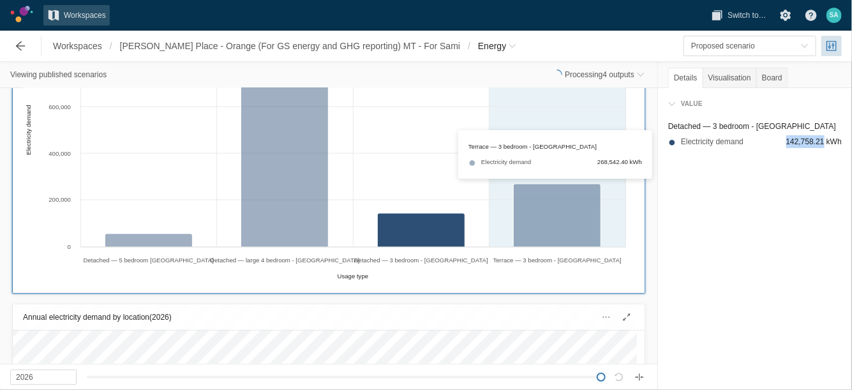
click at [544, 230] on div "Created with Highcharts 11.4.3 Usage type Electricity demand Detached — 5 bedro…" at bounding box center [324, 145] width 603 height 278
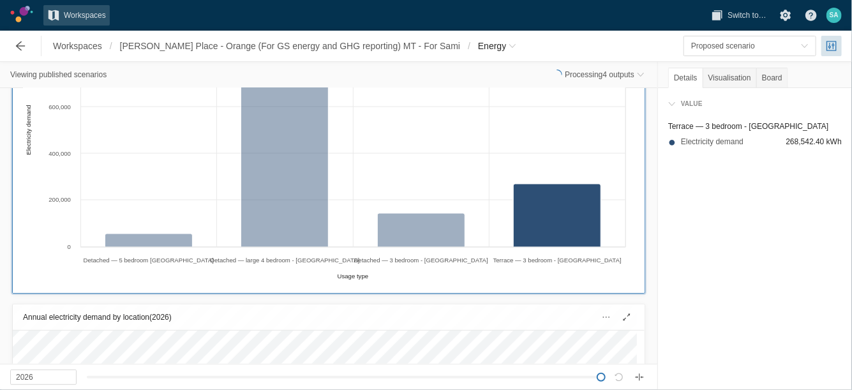
click at [809, 139] on span "268,542.40 kWh" at bounding box center [814, 141] width 56 height 13
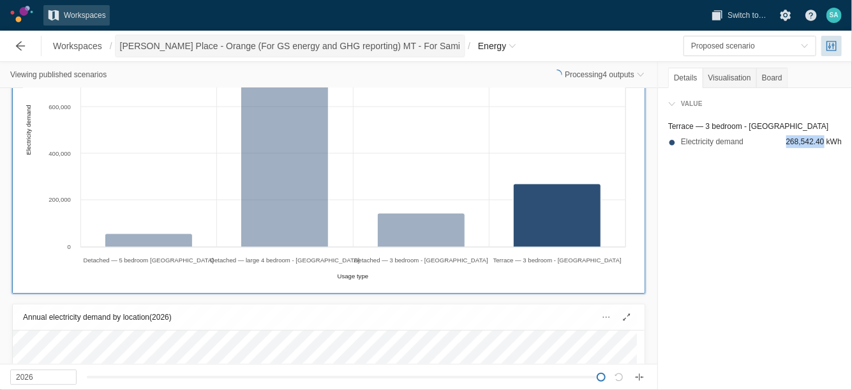
click at [362, 44] on span "[PERSON_NAME] Place - Orange (For GS energy and GHG reporting) MT - For Sami" at bounding box center [290, 46] width 340 height 13
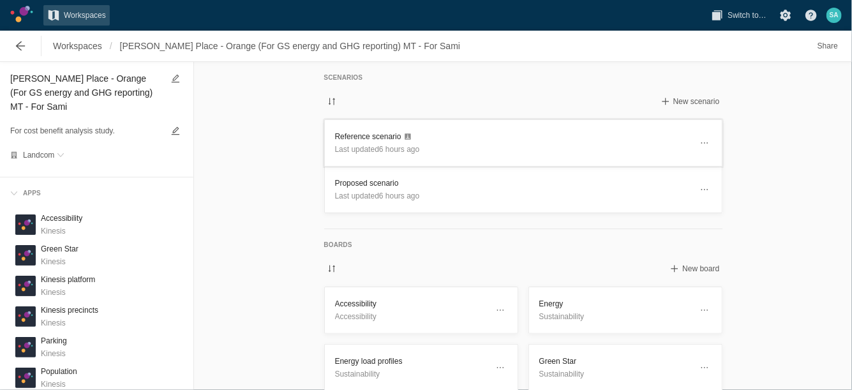
click at [357, 140] on h3 "Reference scenario" at bounding box center [513, 136] width 356 height 13
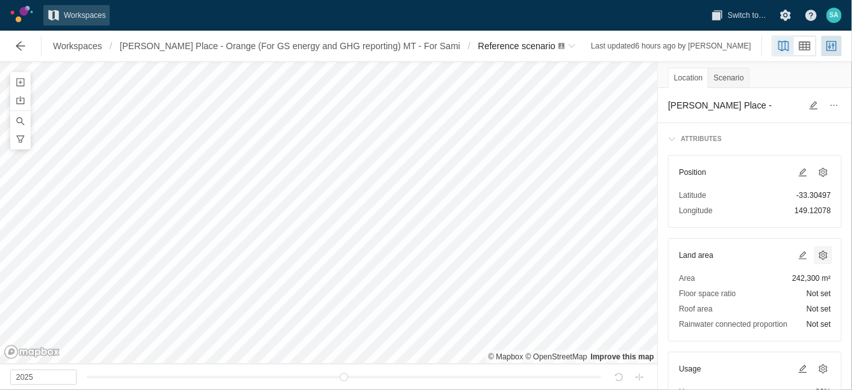
click at [818, 257] on span at bounding box center [823, 255] width 10 height 10
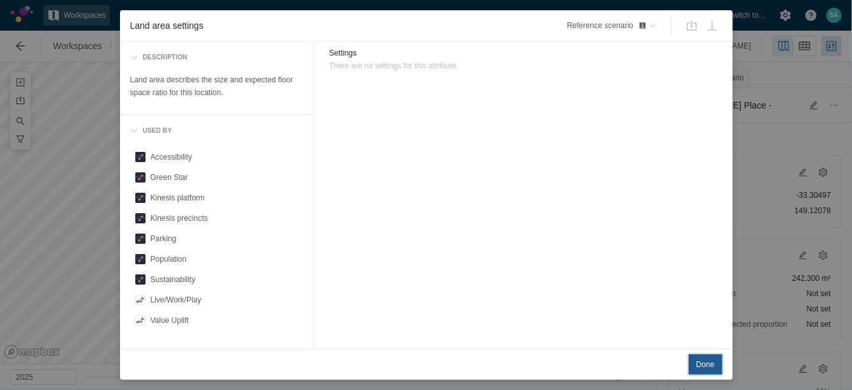
click at [713, 359] on span "Done" at bounding box center [705, 364] width 19 height 13
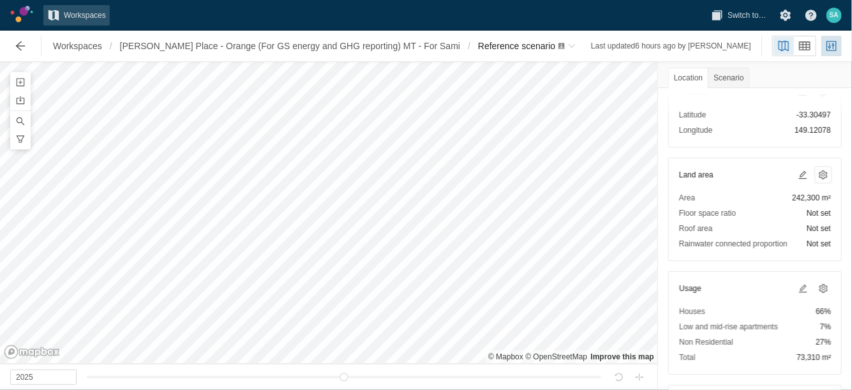
scroll to position [89, 0]
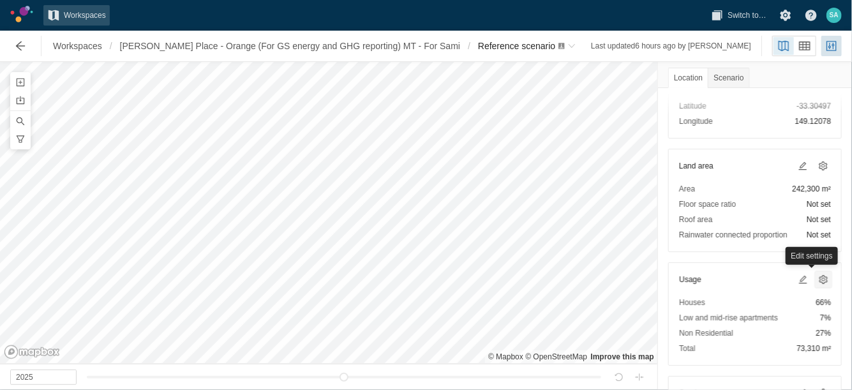
click at [818, 278] on span at bounding box center [823, 279] width 10 height 10
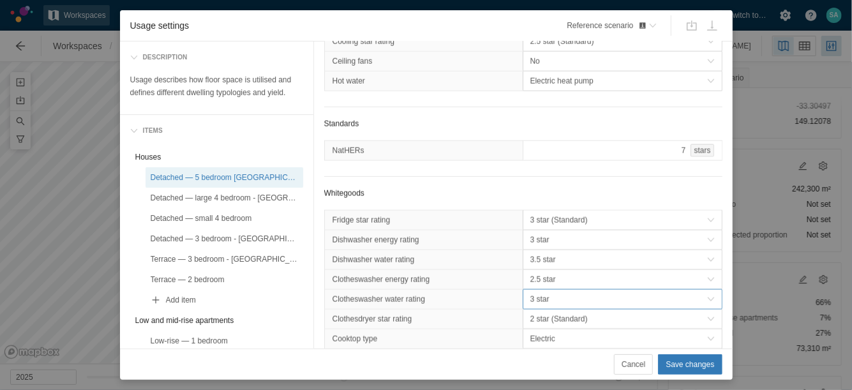
scroll to position [778, 0]
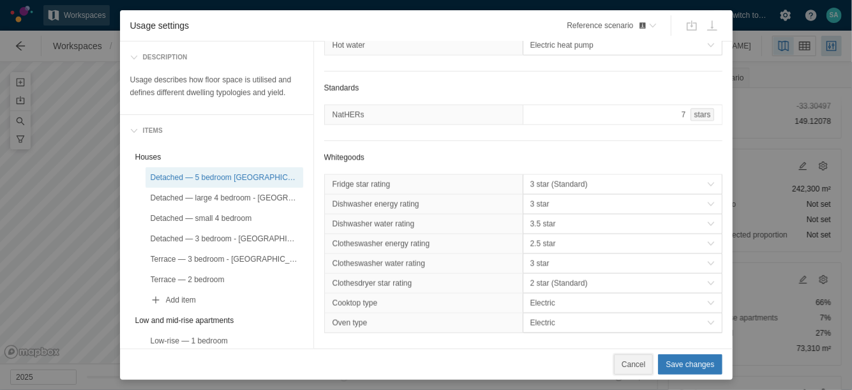
click at [641, 367] on span "Cancel" at bounding box center [633, 364] width 24 height 13
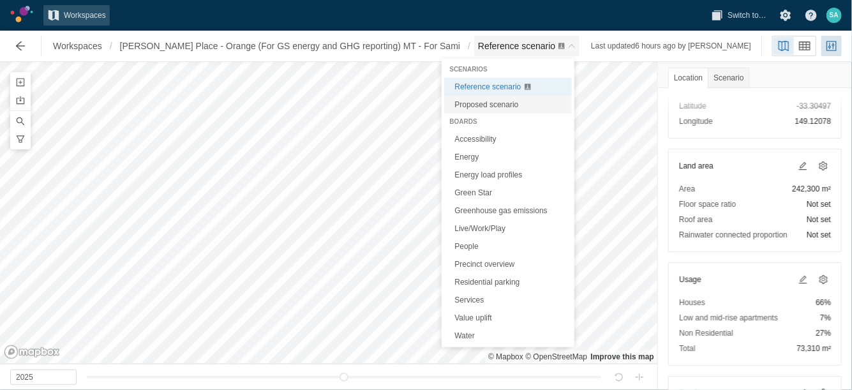
drag, startPoint x: 536, startPoint y: 49, endPoint x: 500, endPoint y: 103, distance: 64.8
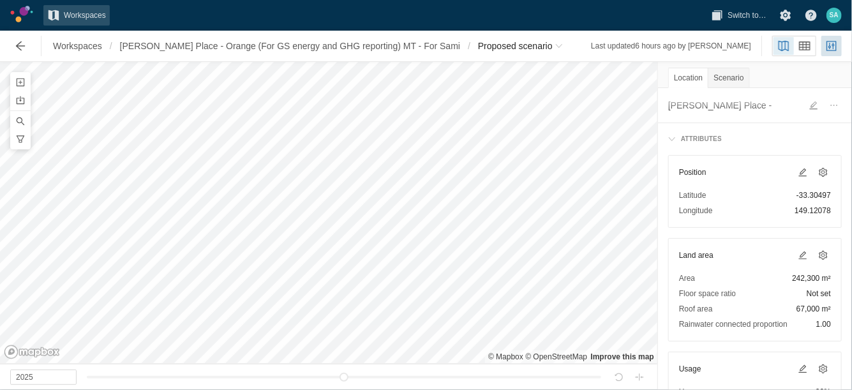
scroll to position [84, 0]
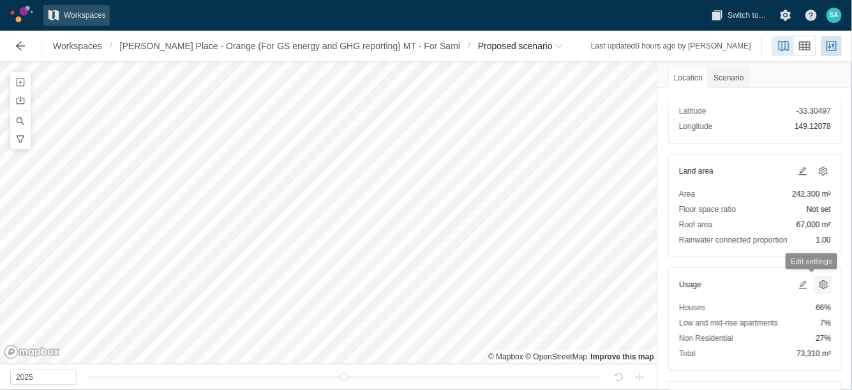
click at [818, 286] on span at bounding box center [823, 284] width 10 height 10
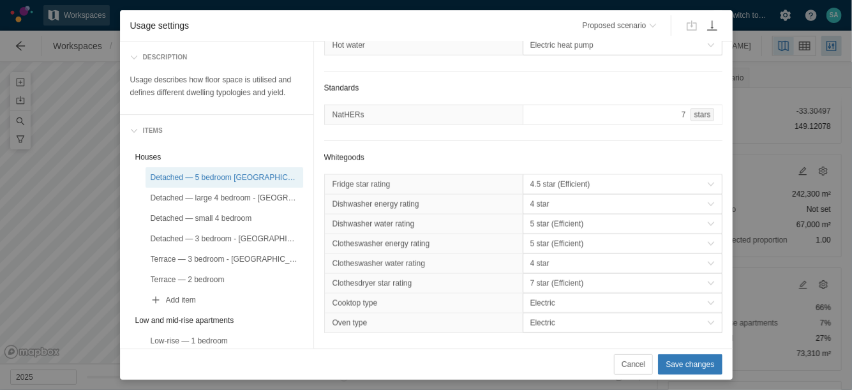
scroll to position [778, 0]
click at [635, 357] on button "Cancel" at bounding box center [633, 364] width 39 height 20
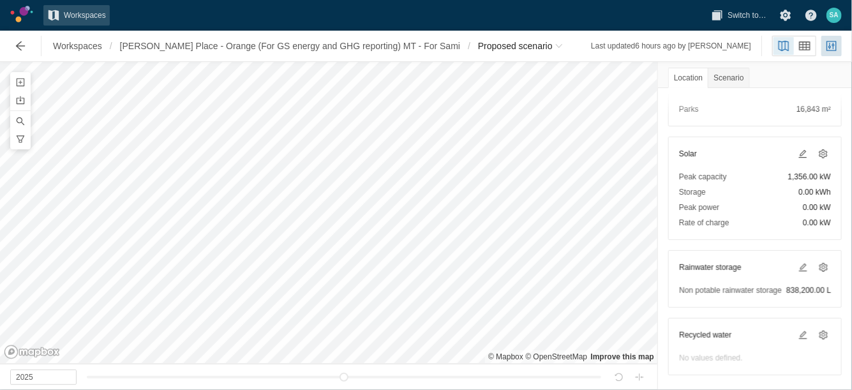
scroll to position [399, 0]
click at [798, 147] on span at bounding box center [803, 151] width 10 height 10
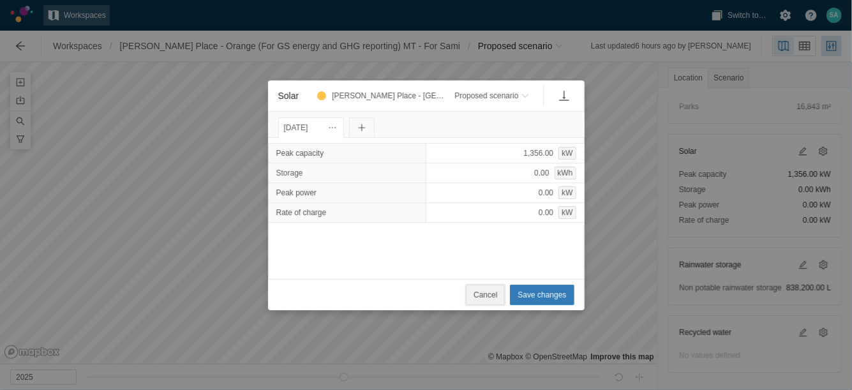
click at [479, 298] on span "Cancel" at bounding box center [485, 294] width 24 height 13
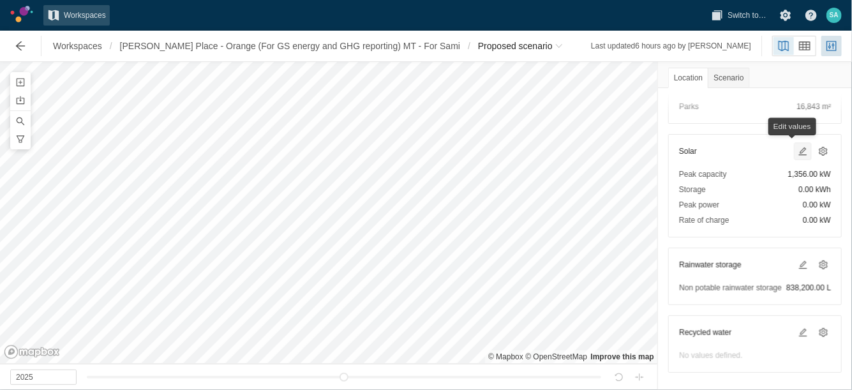
click at [798, 146] on span at bounding box center [803, 151] width 10 height 10
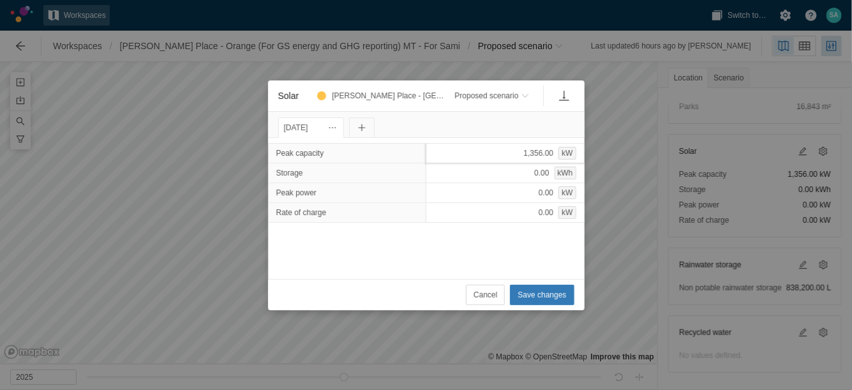
click at [508, 150] on div "1,356.00 kW" at bounding box center [505, 153] width 159 height 20
type input "1562"
click at [540, 299] on span "Save changes" at bounding box center [541, 294] width 48 height 13
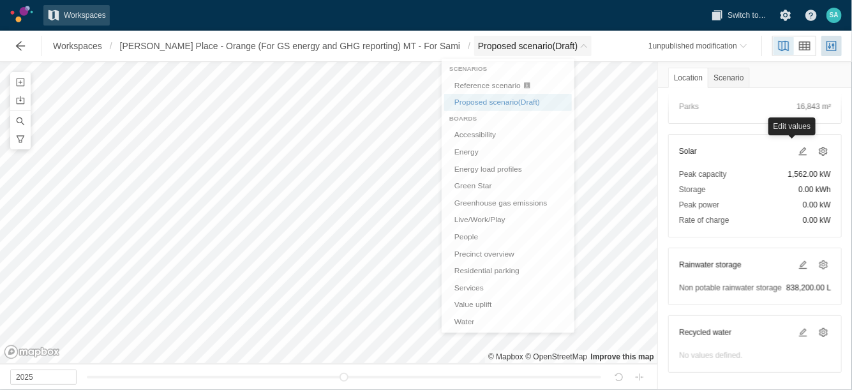
click at [561, 52] on span "Proposed scenario (Draft)" at bounding box center [532, 46] width 117 height 20
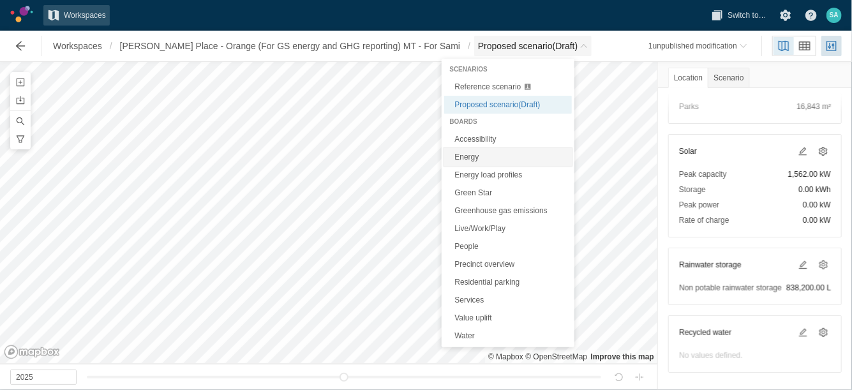
click at [466, 154] on link "Energy" at bounding box center [508, 157] width 128 height 18
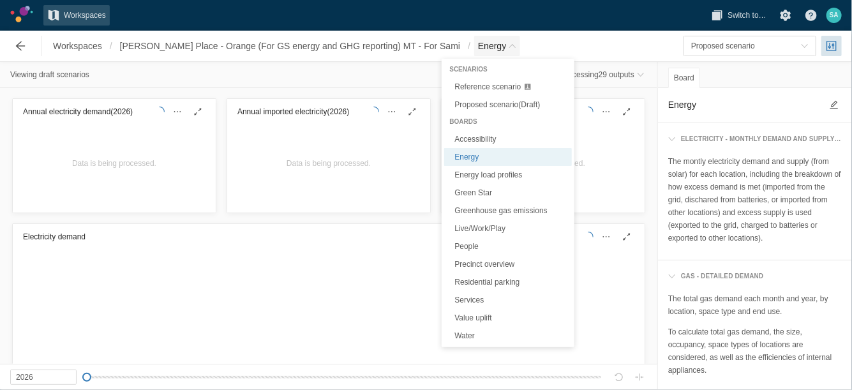
click at [474, 53] on span "Energy" at bounding box center [497, 46] width 46 height 20
click at [473, 103] on span "Proposed scenario (Draft)" at bounding box center [496, 104] width 85 height 9
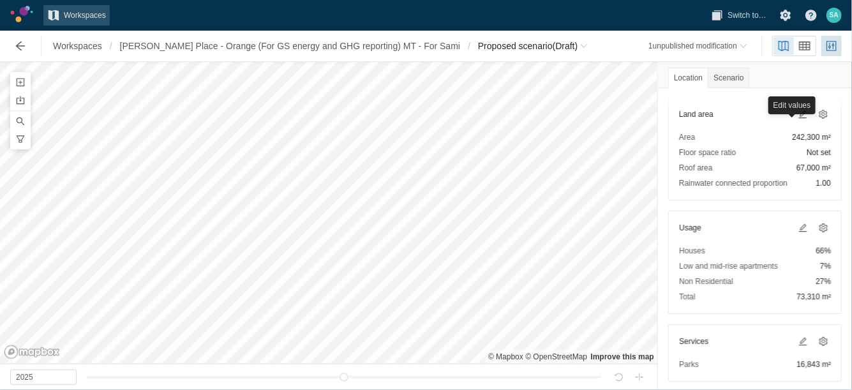
scroll to position [247, 0]
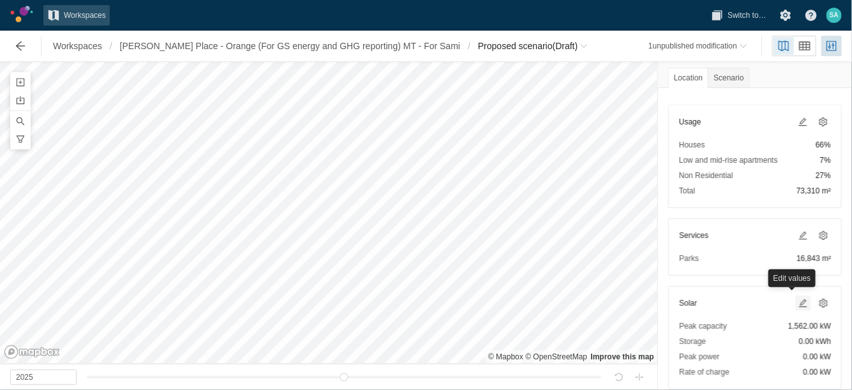
click at [792, 292] on div "Solar Peak capacity 1,562.00 kW Storage 0.00 kWh Peak power 0.00 kW Rate of cha…" at bounding box center [755, 337] width 174 height 103
click at [798, 299] on span at bounding box center [803, 303] width 10 height 10
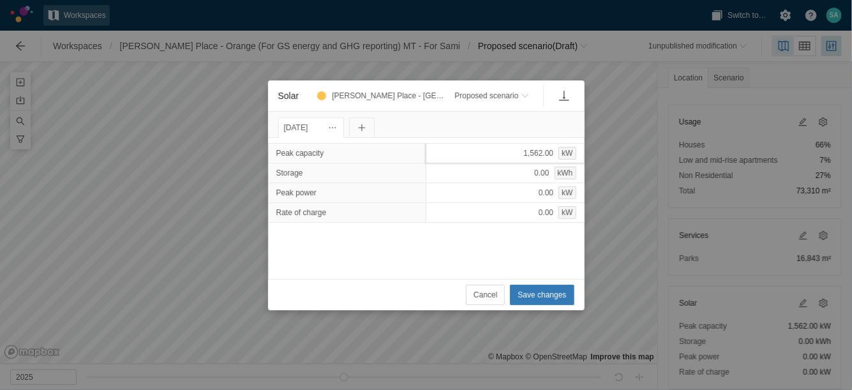
click at [514, 153] on div "1,562.00 kW" at bounding box center [505, 153] width 159 height 20
type input "1577"
click at [530, 296] on span "Save changes" at bounding box center [541, 294] width 48 height 13
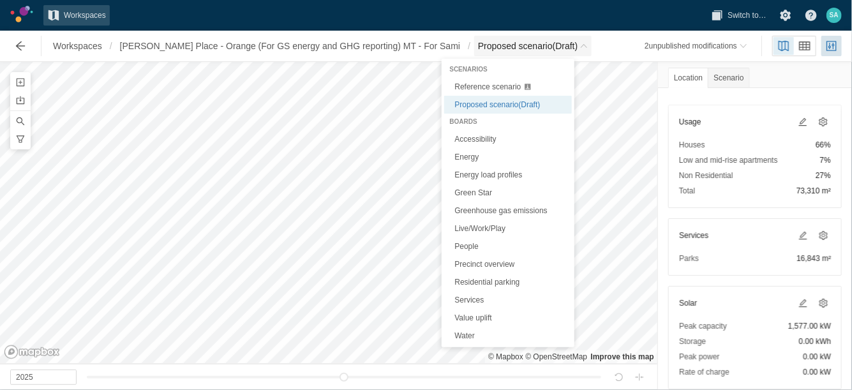
click at [580, 44] on span "Breadcrumb" at bounding box center [584, 46] width 8 height 8
click at [469, 156] on link "Energy" at bounding box center [508, 157] width 128 height 18
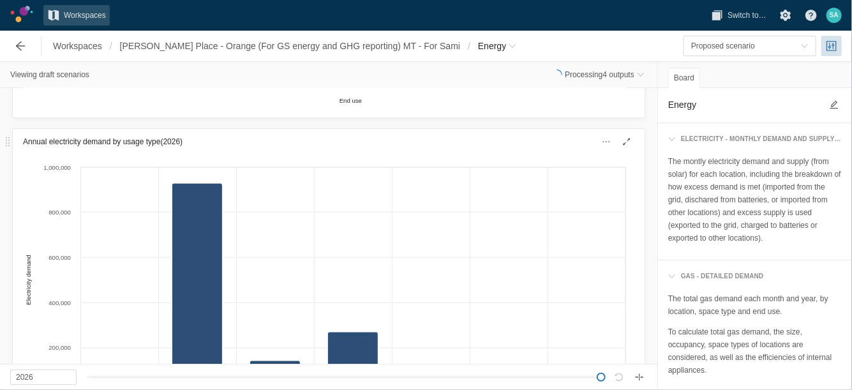
scroll to position [896, 0]
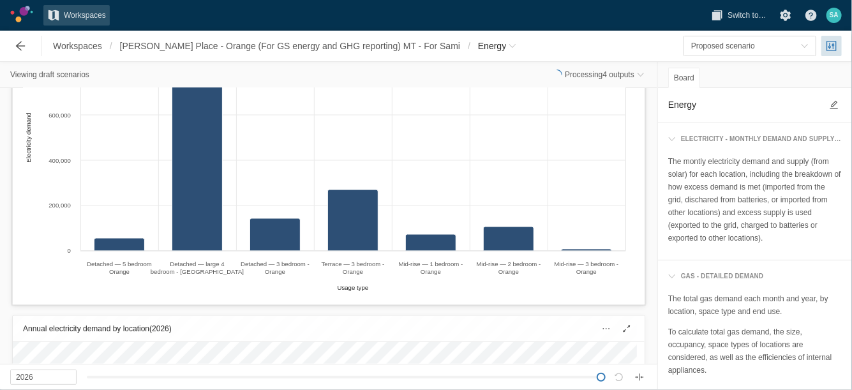
click at [628, 147] on div "Created with Highcharts 11.4.3 Usage type Electricity demand Detached — 5 bedro…" at bounding box center [329, 158] width 632 height 292
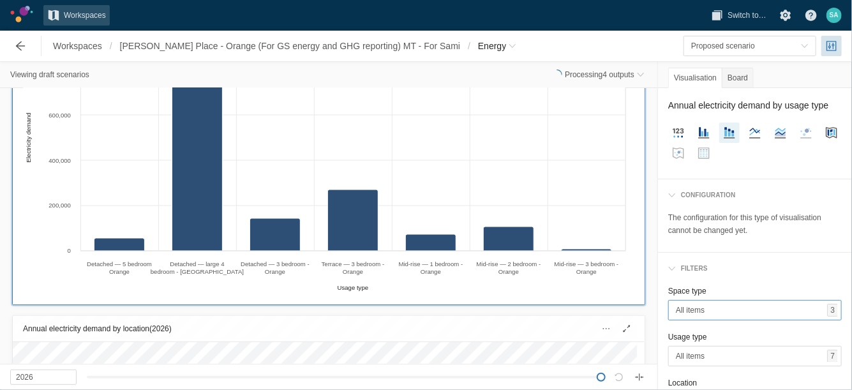
click at [704, 316] on span "All items" at bounding box center [751, 310] width 151 height 13
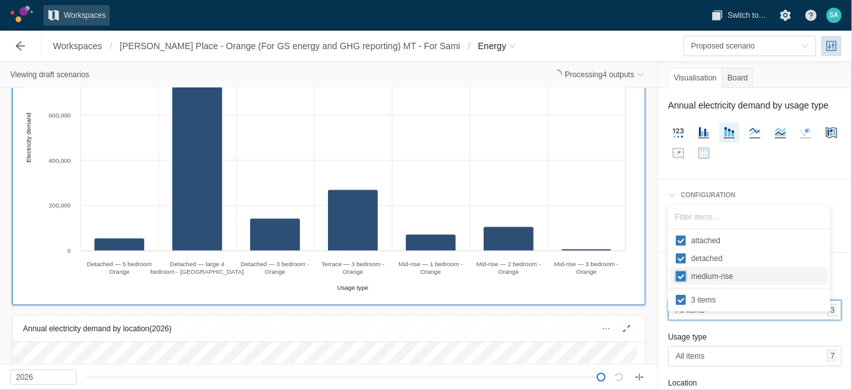
click at [680, 271] on input "medium-rise" at bounding box center [681, 276] width 10 height 10
checkbox input "false"
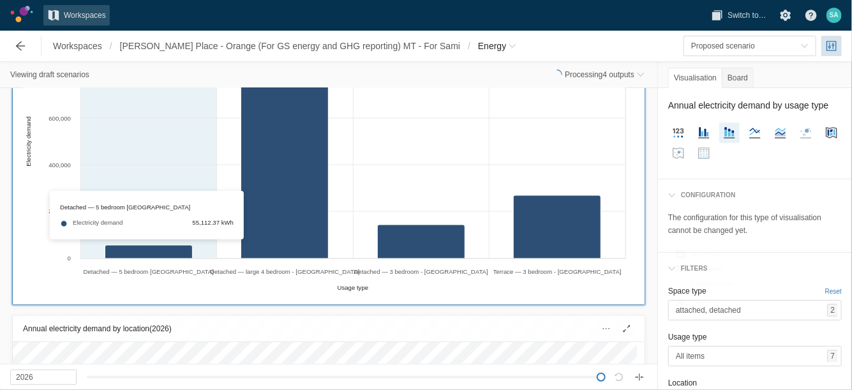
click at [151, 253] on div "Created with Highcharts 11.4.3 Usage type Electricity demand Detached — 5 bedro…" at bounding box center [324, 156] width 603 height 278
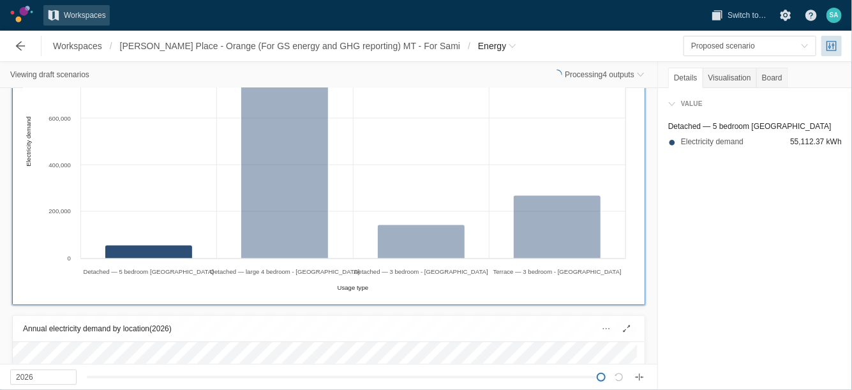
click at [814, 140] on span "55,112.37 kWh" at bounding box center [816, 141] width 52 height 13
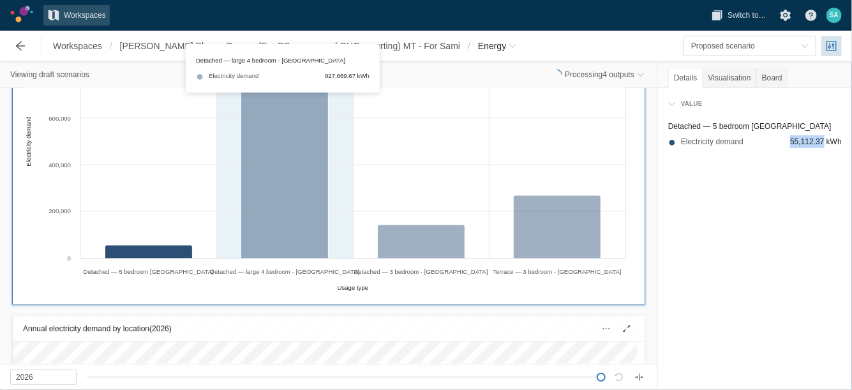
click at [283, 206] on div "Created with Highcharts 11.4.3 Usage type Electricity demand Detached — 5 bedro…" at bounding box center [324, 156] width 603 height 278
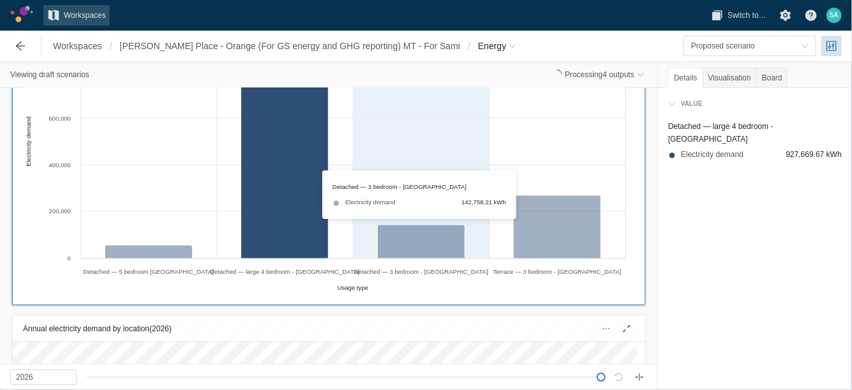
click at [434, 243] on div "Created with Highcharts 11.4.3 Usage type Electricity demand Detached — 5 bedro…" at bounding box center [324, 156] width 603 height 278
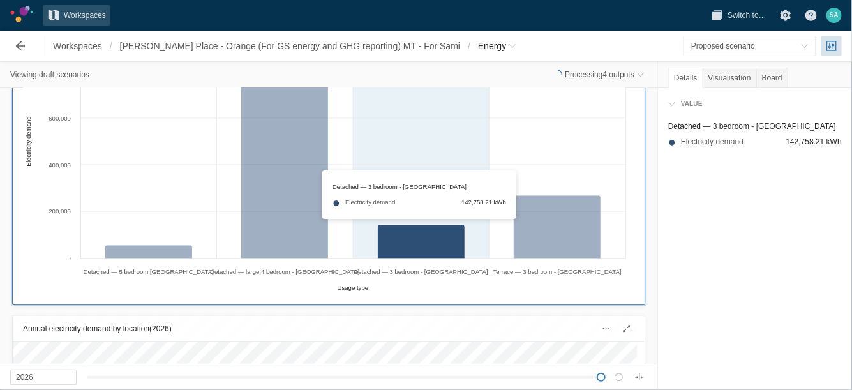
click at [434, 243] on div "Created with Highcharts 11.4.3 Usage type Electricity demand Detached — 5 bedro…" at bounding box center [324, 156] width 603 height 278
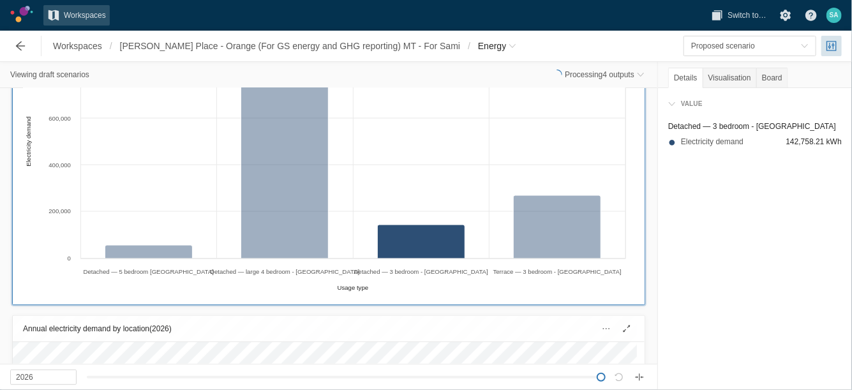
click at [487, 43] on div "Workspaces / [PERSON_NAME] Place - Orange (For GS energy and GHG reporting) MT …" at bounding box center [264, 46] width 523 height 26
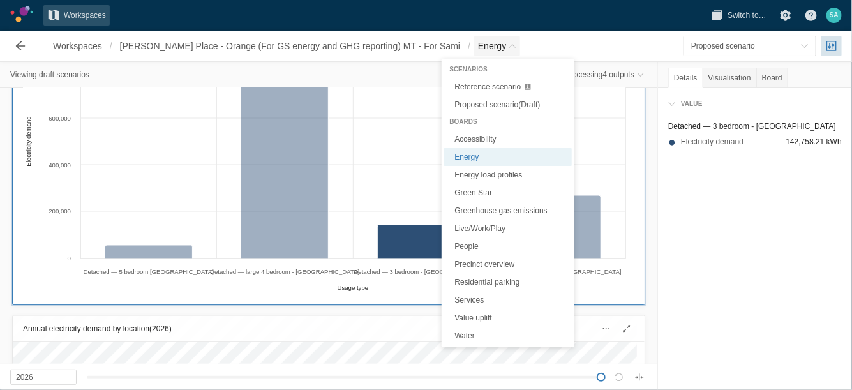
click at [508, 46] on span "Breadcrumb" at bounding box center [512, 46] width 8 height 8
click at [477, 100] on span "Proposed scenario (Draft)" at bounding box center [496, 104] width 85 height 9
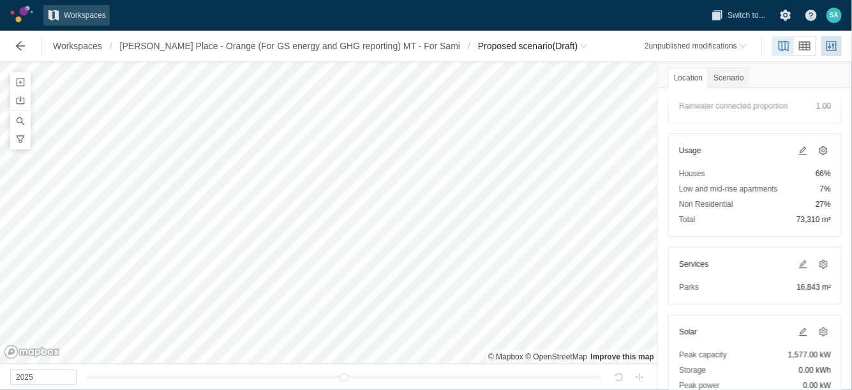
scroll to position [219, 0]
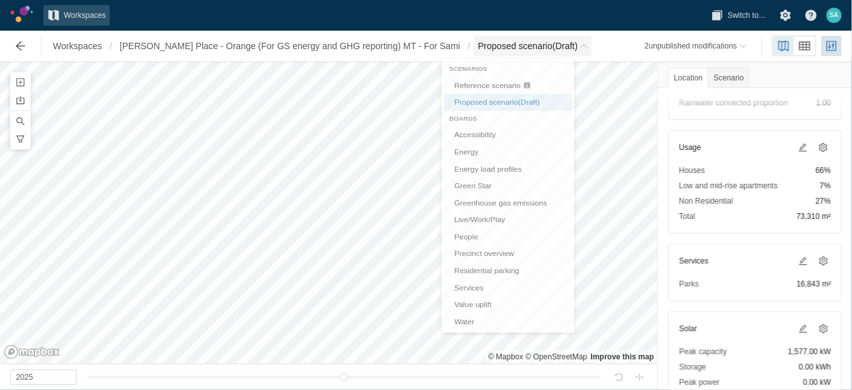
click at [542, 47] on span "Proposed scenario (Draft)" at bounding box center [528, 46] width 100 height 13
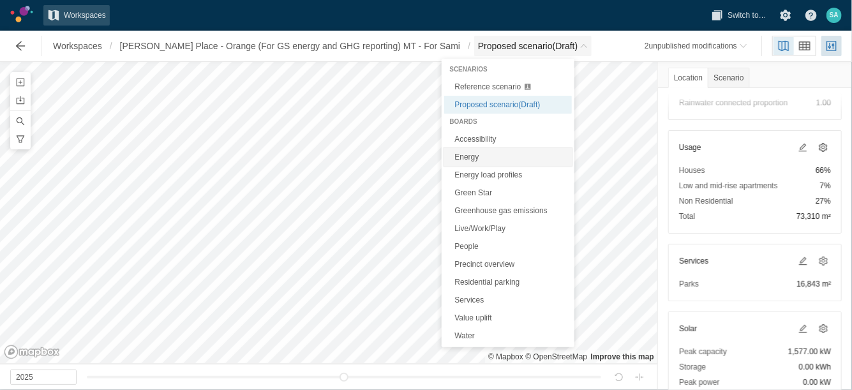
click at [468, 154] on link "Energy" at bounding box center [508, 157] width 128 height 18
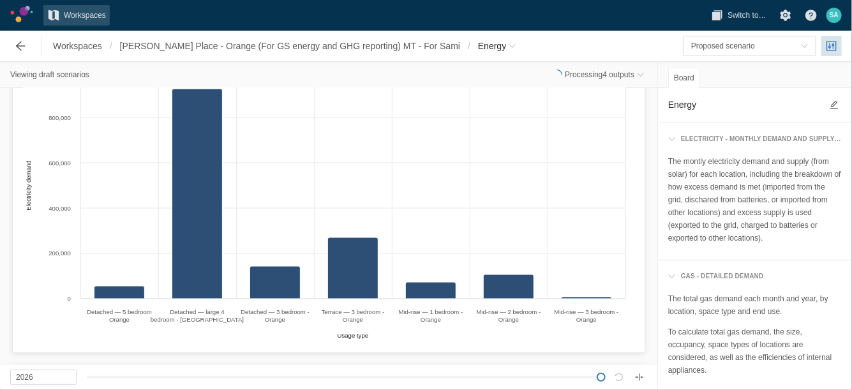
scroll to position [858, 0]
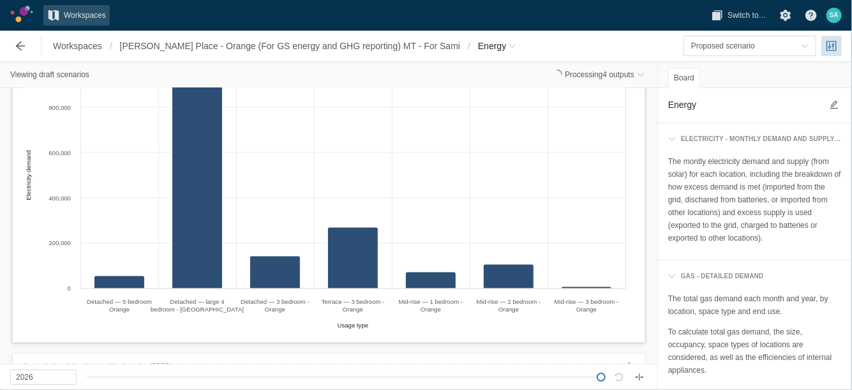
click at [630, 128] on div "Created with Highcharts 11.4.3 Usage type Electricity demand Detached — 5 bedro…" at bounding box center [329, 196] width 632 height 292
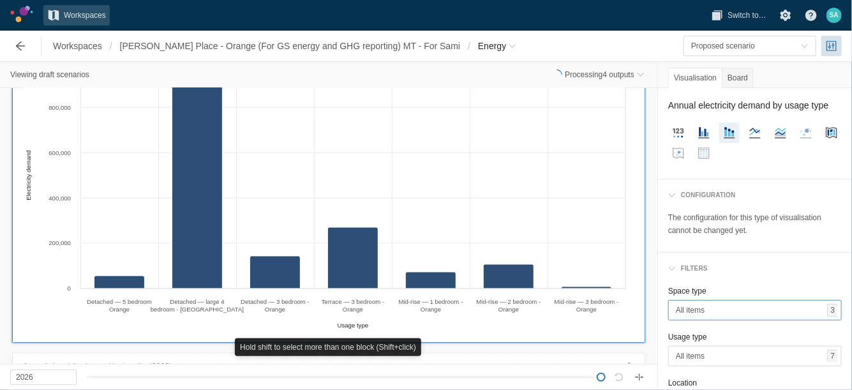
click at [721, 316] on span "All items" at bounding box center [751, 310] width 151 height 13
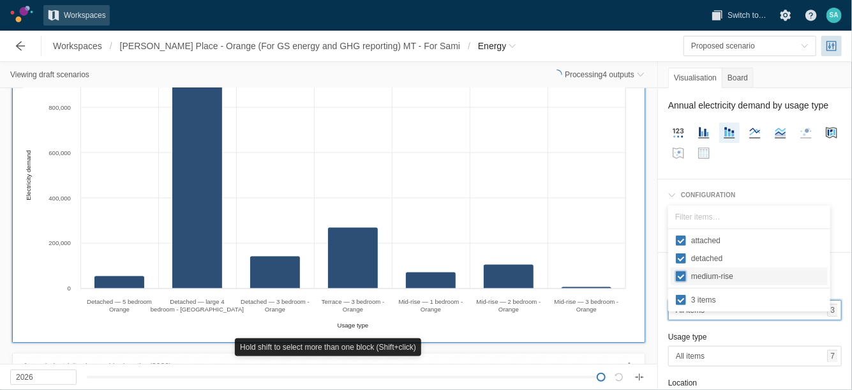
click at [683, 277] on input "medium-rise" at bounding box center [681, 276] width 10 height 10
checkbox input "false"
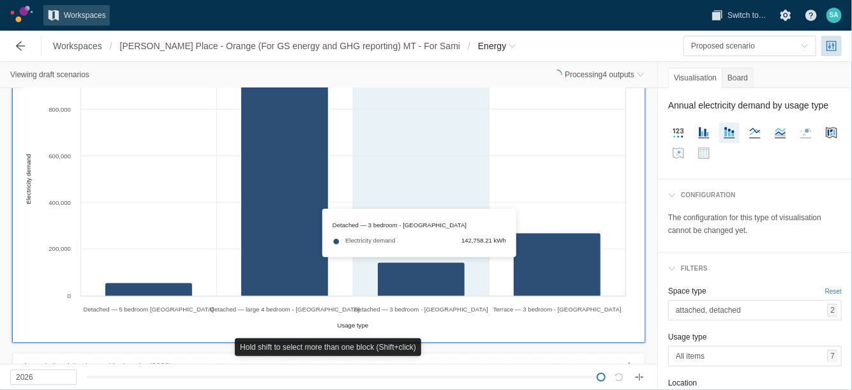
click at [452, 274] on div "Created with Highcharts 11.4.3 Usage type Electricity demand Detached — 5 bedro…" at bounding box center [324, 194] width 603 height 278
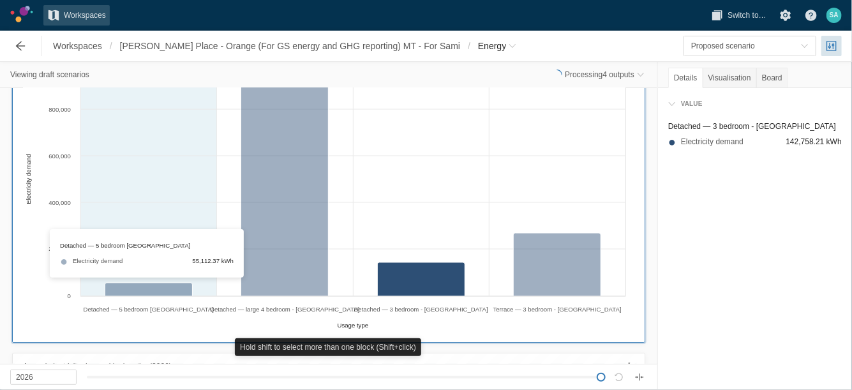
click at [152, 289] on div "Created with Highcharts 11.4.3 Usage type Electricity demand Detached — 5 bedro…" at bounding box center [324, 194] width 603 height 278
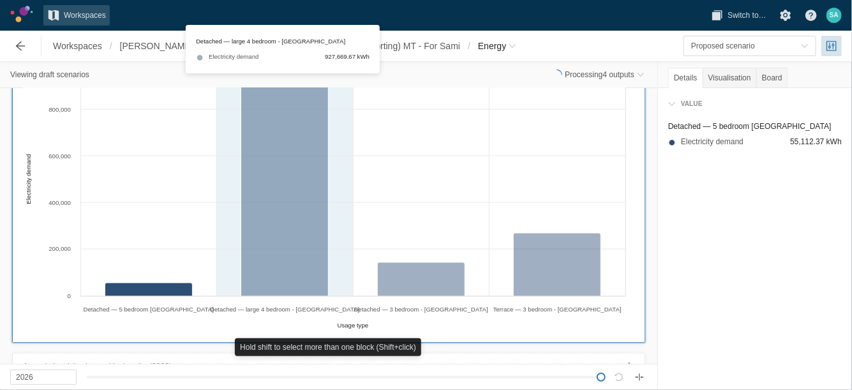
click at [302, 235] on div "Created with Highcharts 11.4.3 Usage type Electricity demand Detached — 5 bedro…" at bounding box center [324, 194] width 603 height 278
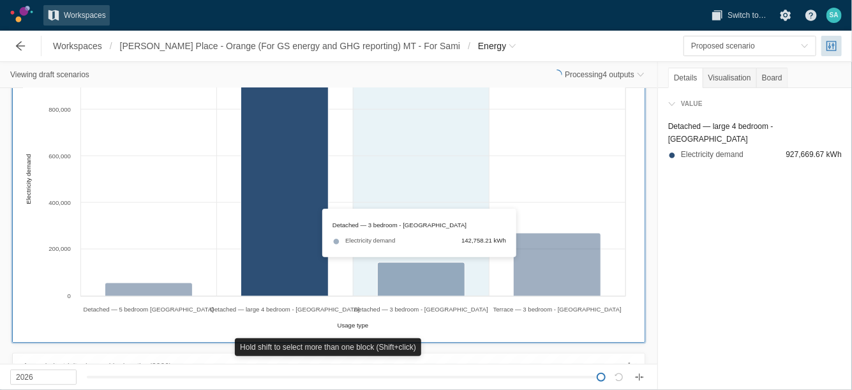
click at [424, 273] on div "Created with Highcharts 11.4.3 Usage type Electricity demand Detached — 5 bedro…" at bounding box center [324, 194] width 603 height 278
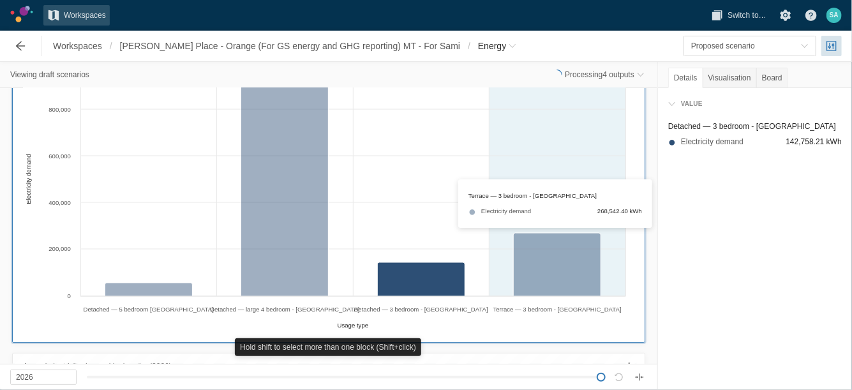
click at [556, 275] on div "Created with Highcharts 11.4.3 Usage type Electricity demand Detached — 5 bedro…" at bounding box center [324, 194] width 603 height 278
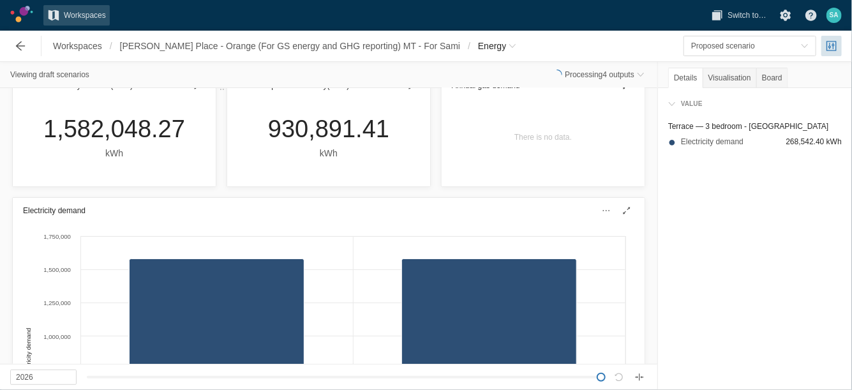
scroll to position [0, 0]
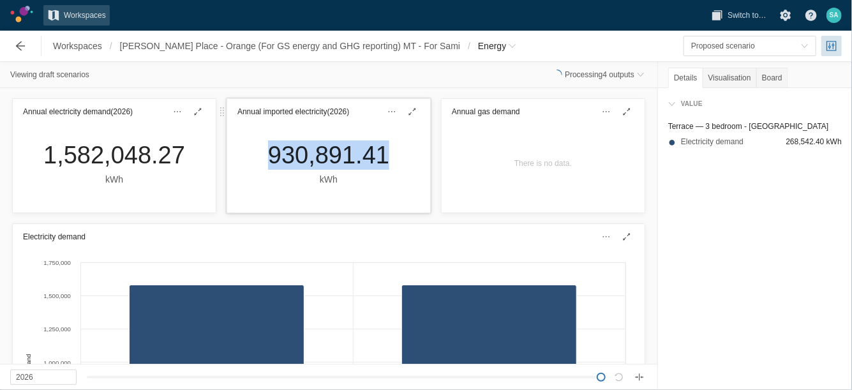
drag, startPoint x: 249, startPoint y: 159, endPoint x: 375, endPoint y: 159, distance: 125.7
click at [375, 159] on div "930,891.41 kWh" at bounding box center [328, 168] width 203 height 88
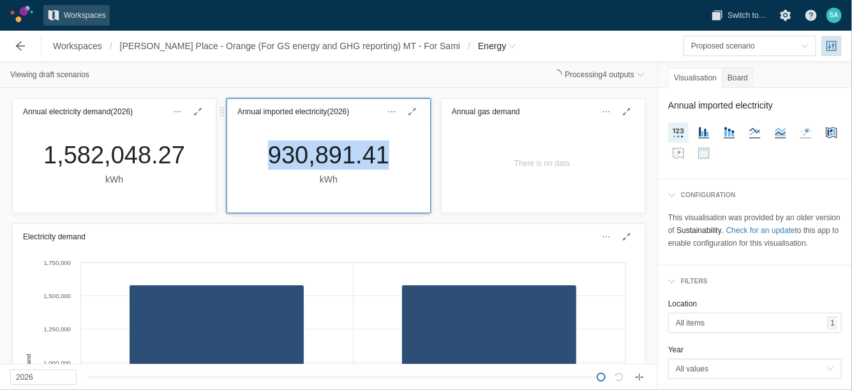
copy div "930,891.41"
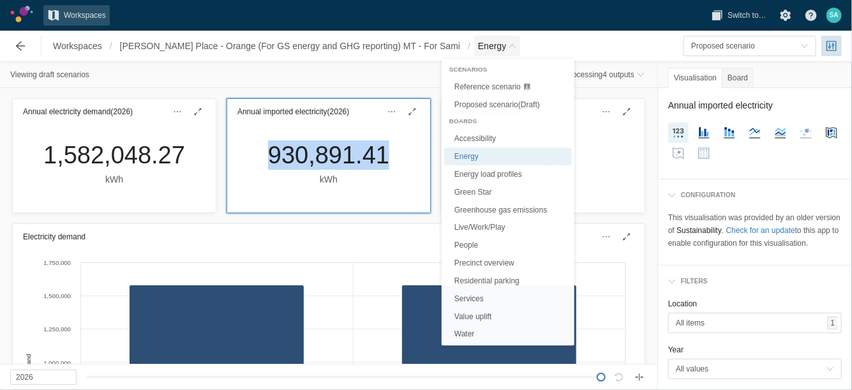
click at [478, 47] on span "Energy" at bounding box center [492, 46] width 28 height 13
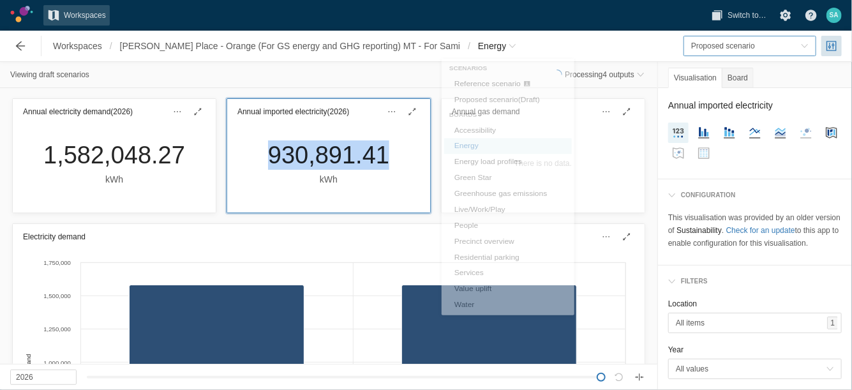
click at [708, 43] on span "Proposed scenario" at bounding box center [723, 45] width 64 height 9
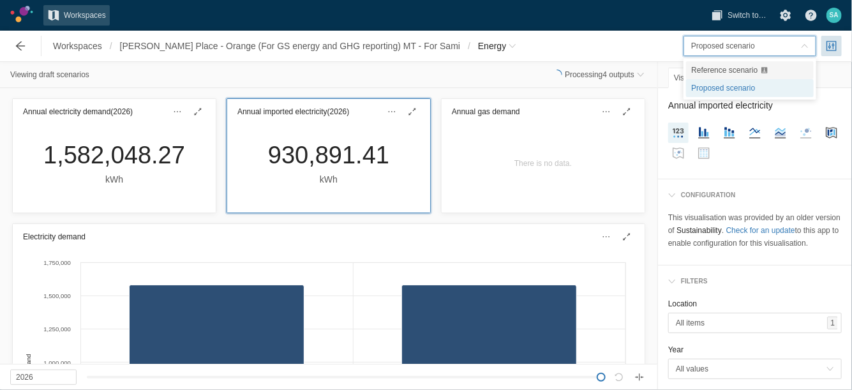
click at [706, 68] on span "Reference scenario" at bounding box center [724, 70] width 66 height 9
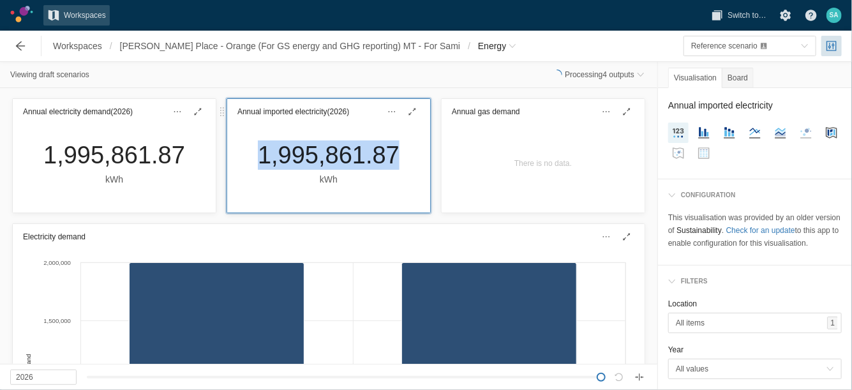
drag, startPoint x: 253, startPoint y: 158, endPoint x: 393, endPoint y: 165, distance: 140.5
click at [393, 165] on div "1,995,861.87 kWh" at bounding box center [329, 163] width 162 height 46
copy div "1,995,861.87"
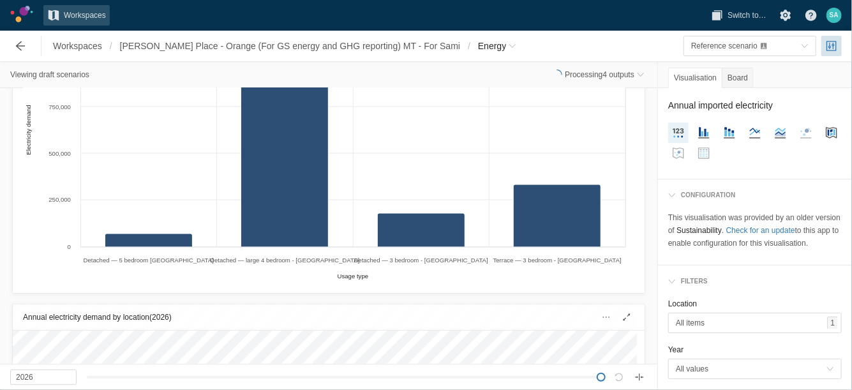
scroll to position [908, 0]
click at [630, 248] on div "Created with Highcharts 11.4.3 Usage type Electricity demand Detached — 5 bedro…" at bounding box center [329, 146] width 632 height 292
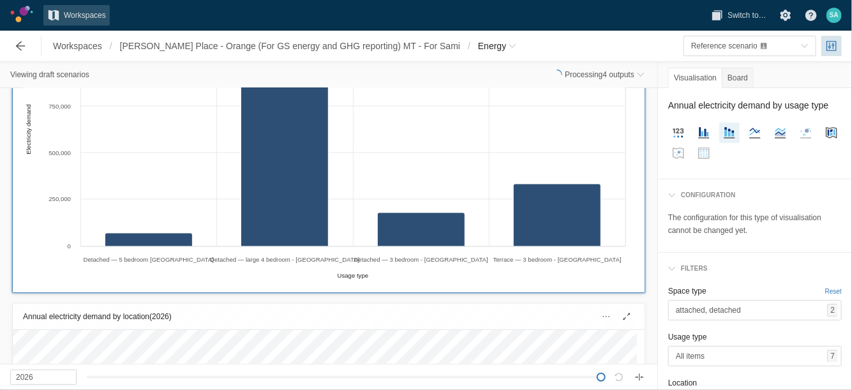
click at [615, 276] on div "Created with Highcharts 11.4.3 Usage type Electricity demand Detached — 5 bedro…" at bounding box center [324, 144] width 603 height 278
click at [735, 316] on span "attached, detached" at bounding box center [751, 310] width 151 height 13
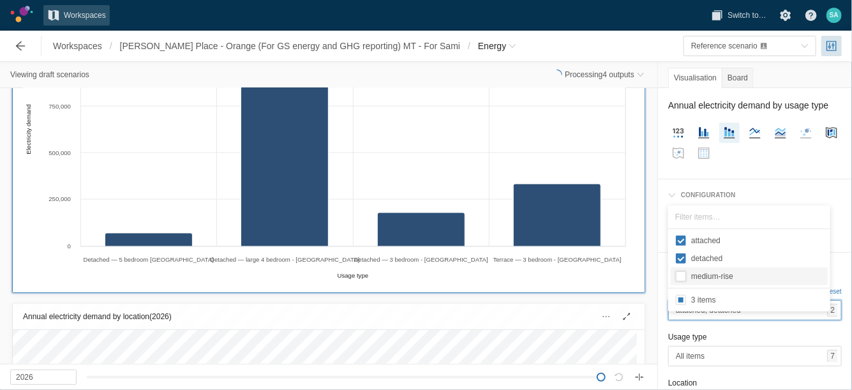
click at [680, 276] on input "medium-rise" at bounding box center [681, 276] width 10 height 10
checkbox input "true"
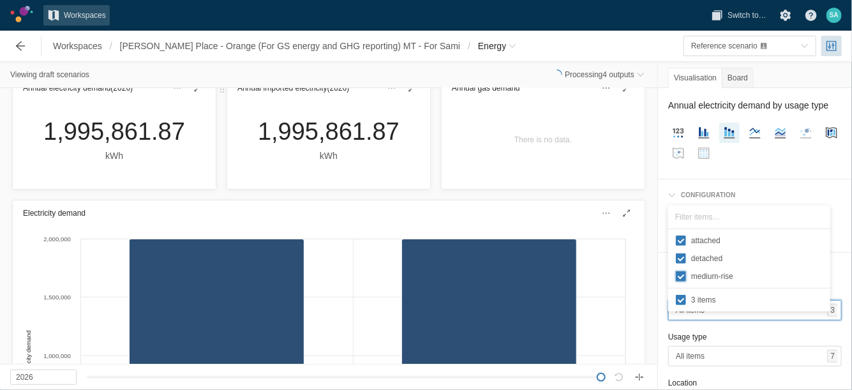
scroll to position [0, 0]
